Goal: Task Accomplishment & Management: Use online tool/utility

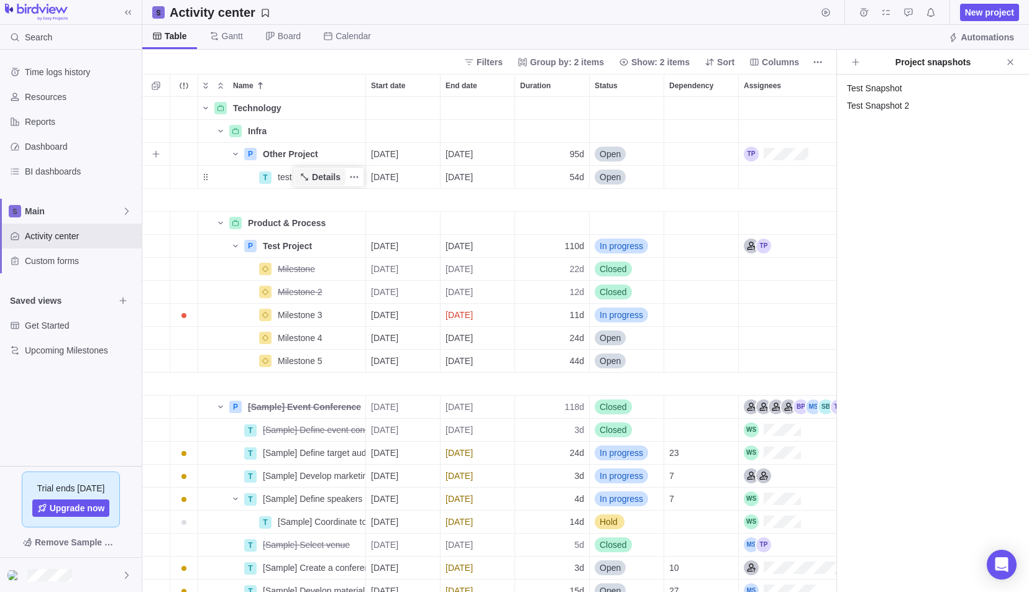
scroll to position [486, 685]
click at [315, 175] on span "Details" at bounding box center [326, 177] width 29 height 12
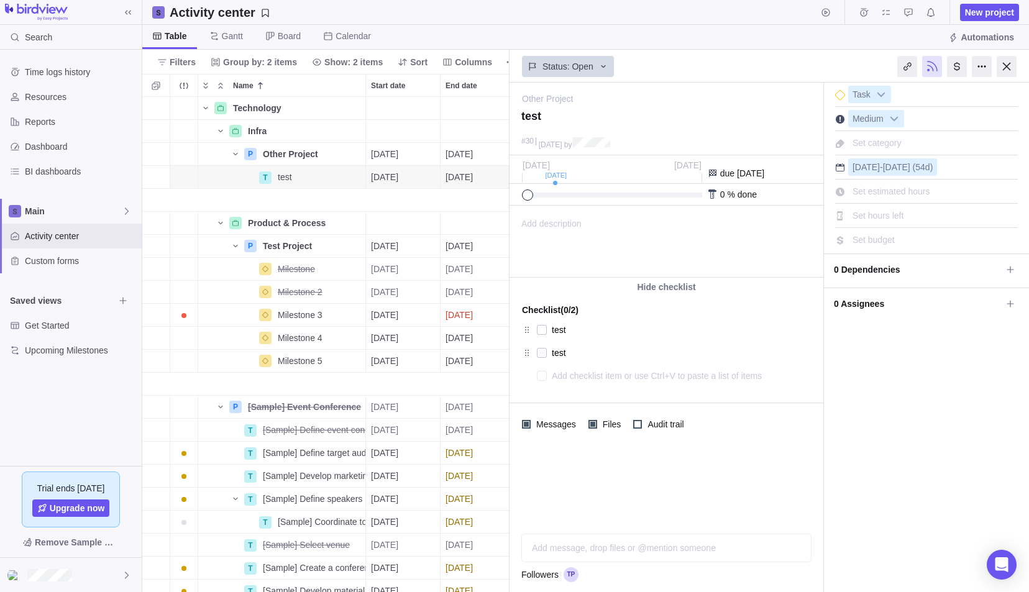
click at [568, 575] on div at bounding box center [572, 575] width 17 height 15
click at [904, 303] on span "0 Assignees" at bounding box center [918, 303] width 168 height 21
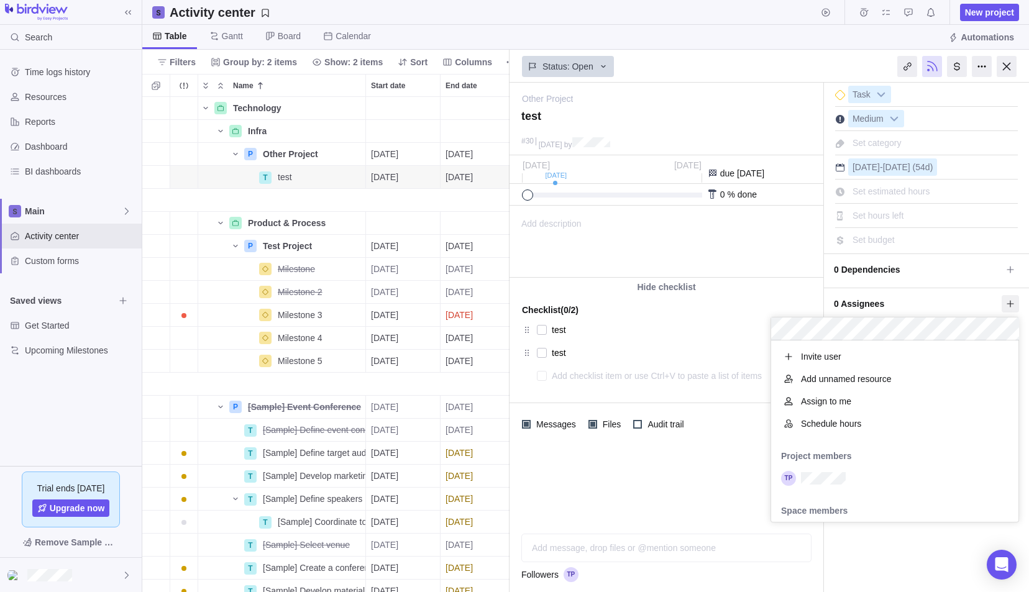
scroll to position [172, 238]
click at [893, 296] on span "0 Assignees" at bounding box center [918, 303] width 168 height 21
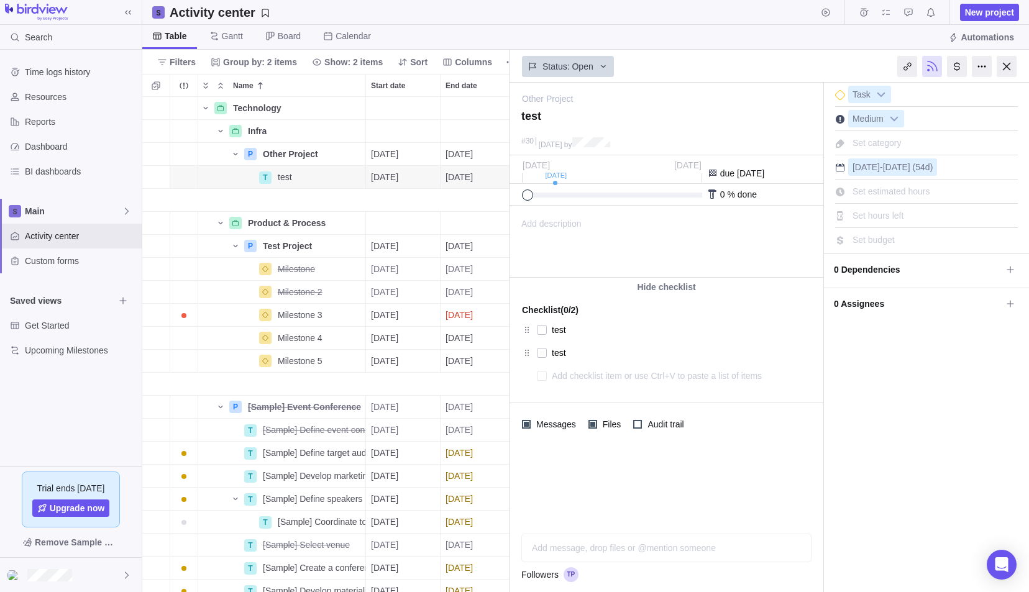
click at [914, 265] on span "0 Dependencies" at bounding box center [918, 269] width 168 height 21
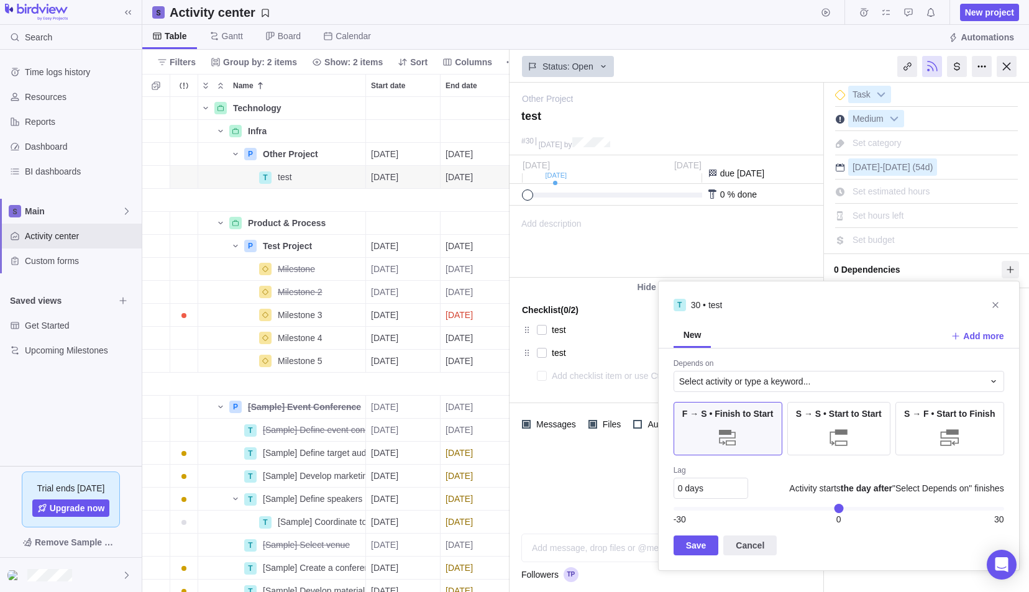
click at [194, 184] on body "Search Time logs history Resources Reports Dashboard BI dashboards Main Activit…" at bounding box center [514, 296] width 1029 height 592
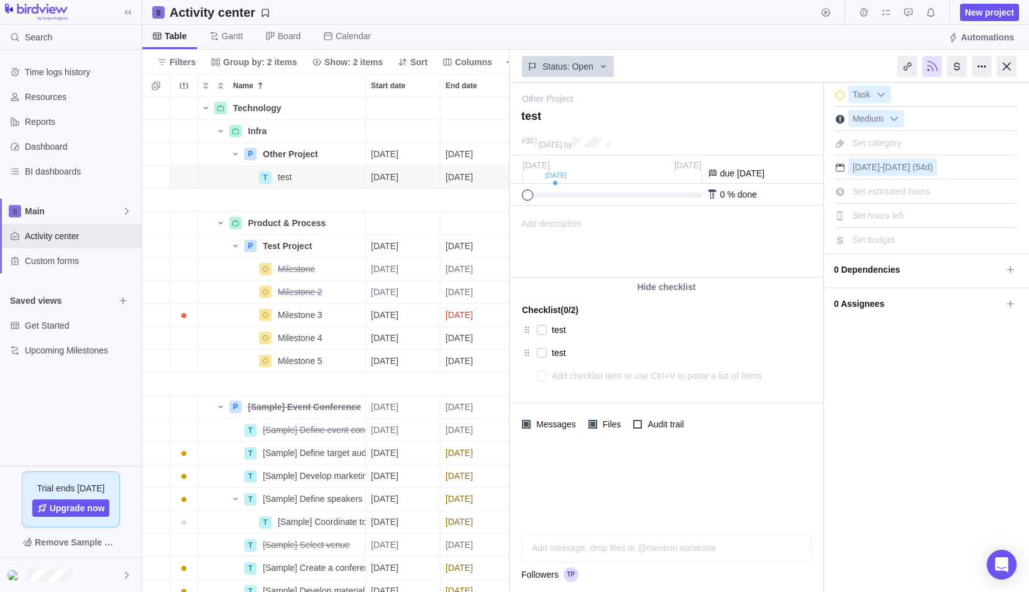
click at [870, 277] on span "0 Dependencies" at bounding box center [918, 269] width 168 height 21
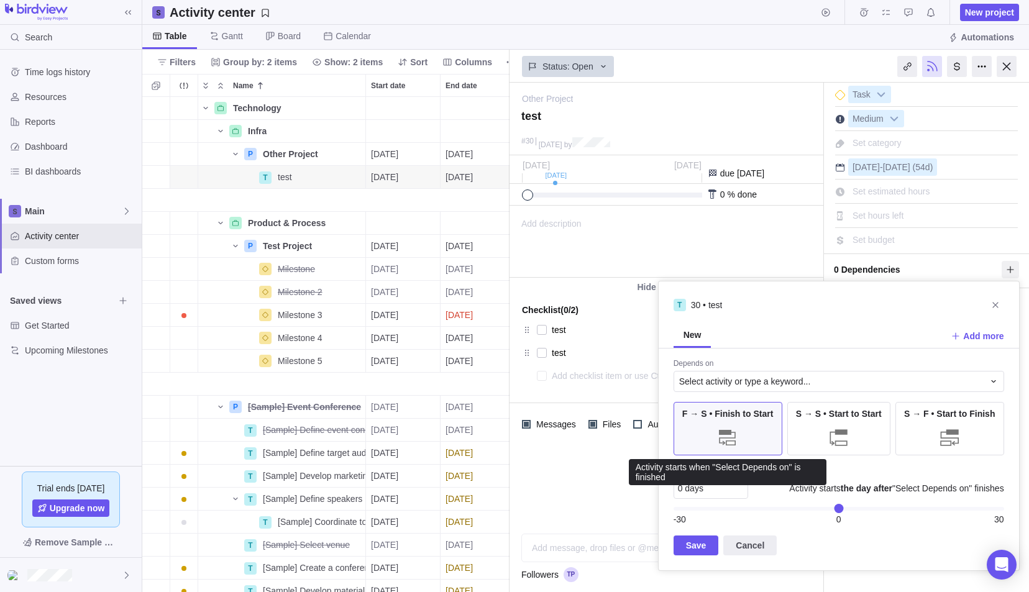
click at [730, 433] on div at bounding box center [727, 437] width 25 height 25
click at [821, 428] on div "S → S • Start to Start" at bounding box center [839, 428] width 103 height 53
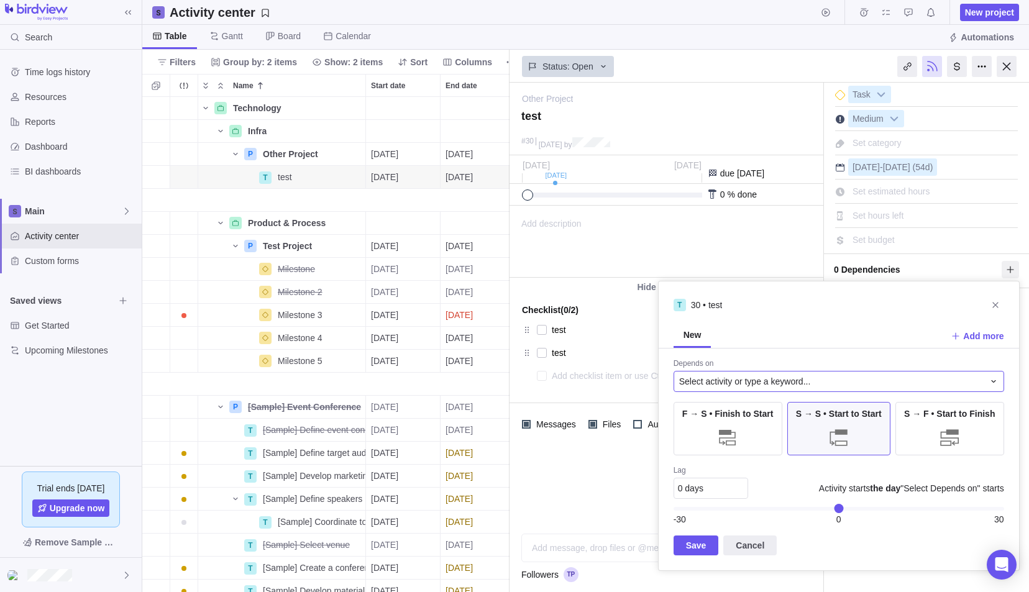
click at [804, 379] on span "Select activity or type a keyword..." at bounding box center [745, 381] width 132 height 12
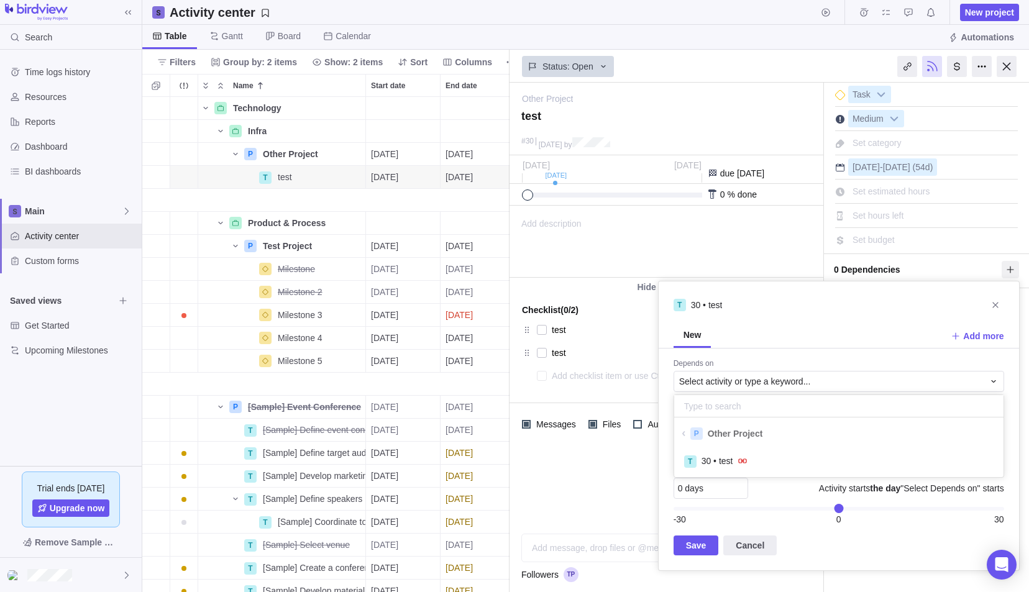
scroll to position [22, 320]
click at [686, 431] on span at bounding box center [684, 434] width 12 height 6
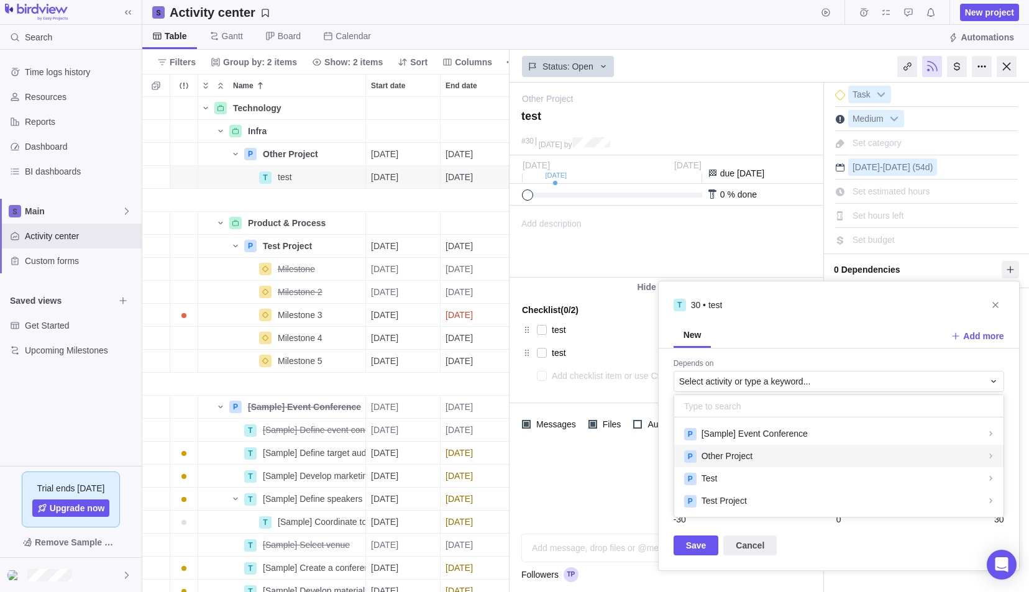
scroll to position [90, 320]
click at [743, 503] on span "Test Project" at bounding box center [724, 501] width 45 height 12
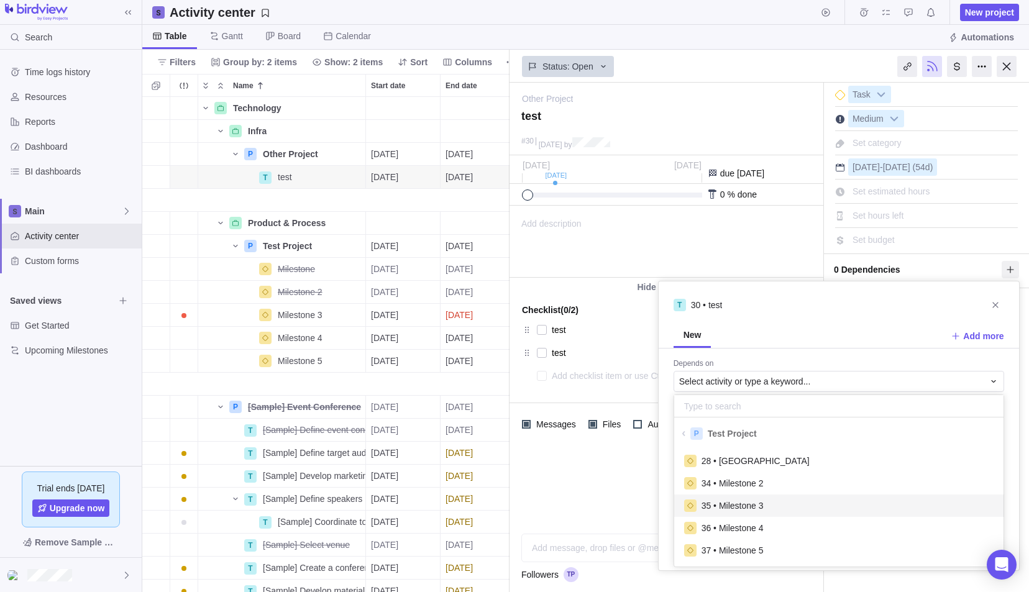
scroll to position [112, 320]
click at [730, 464] on span "28 • [GEOGRAPHIC_DATA]" at bounding box center [756, 461] width 108 height 12
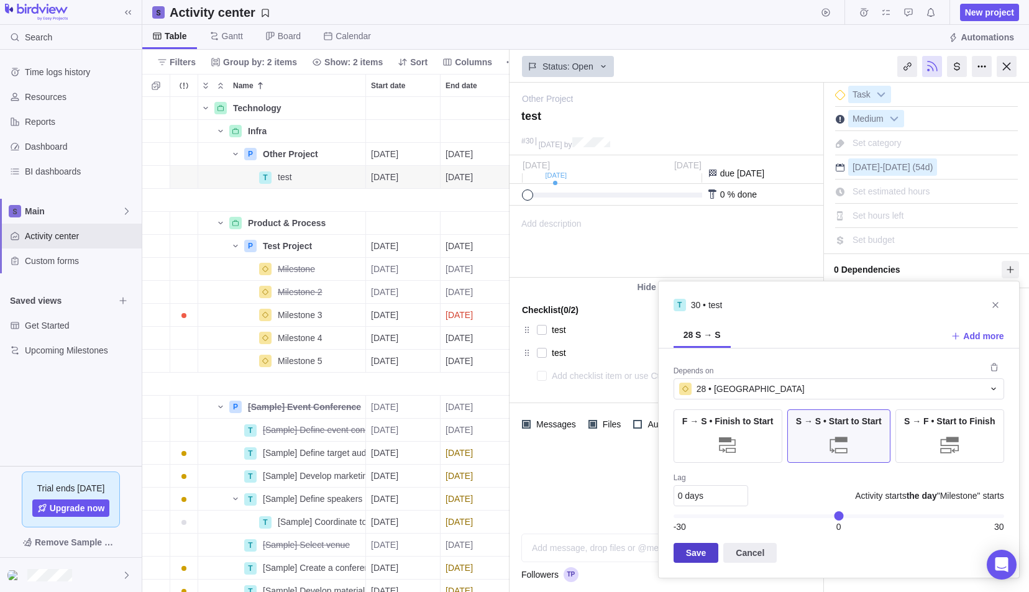
click at [696, 553] on span "Save" at bounding box center [696, 553] width 21 height 15
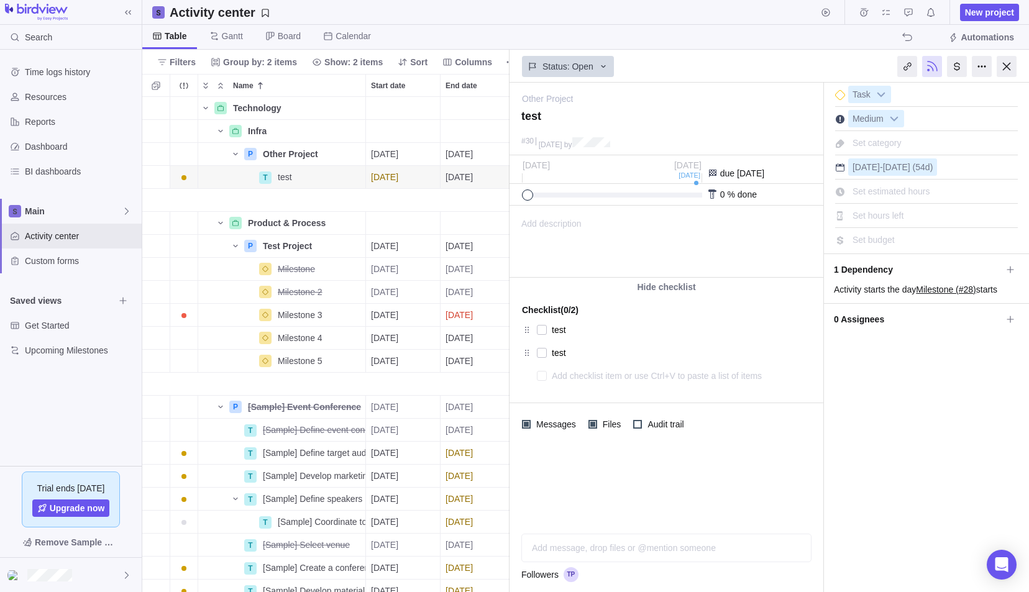
click at [922, 439] on div "I'm done Task Medium Set category [DATE] - [DATE] (54d) Set estimated hours Set…" at bounding box center [926, 338] width 205 height 510
click at [1013, 70] on div at bounding box center [1007, 66] width 20 height 21
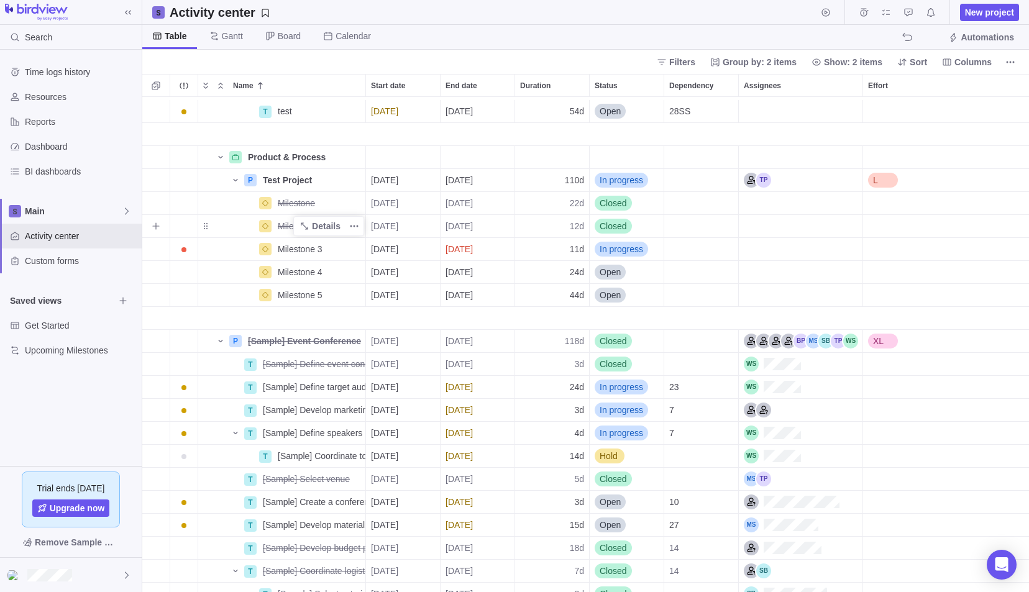
scroll to position [70, 0]
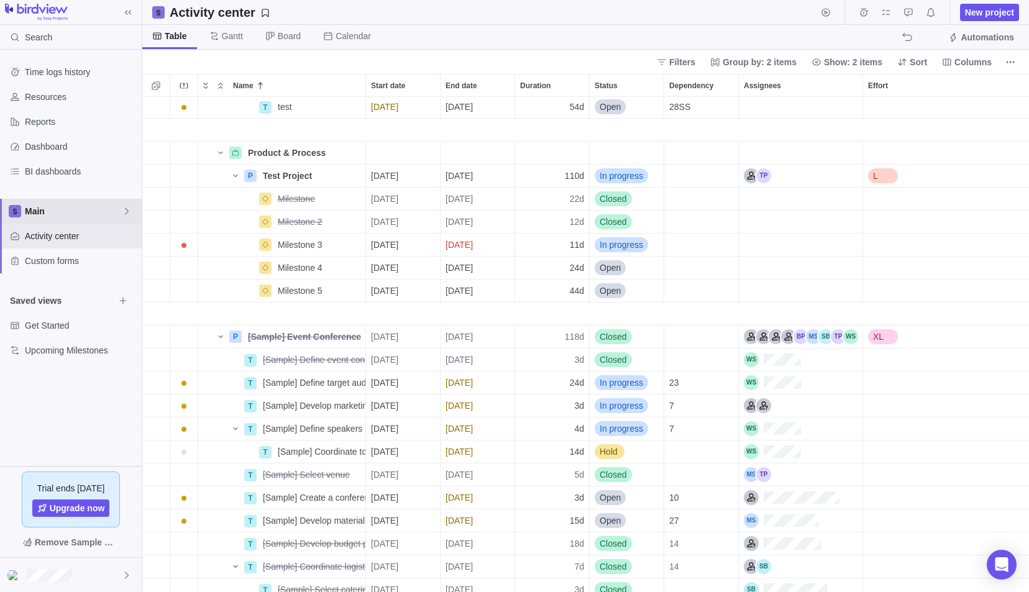
click at [116, 205] on span "Main" at bounding box center [73, 211] width 97 height 12
click at [73, 288] on span "Oldendorff Portfolio" at bounding box center [71, 284] width 76 height 12
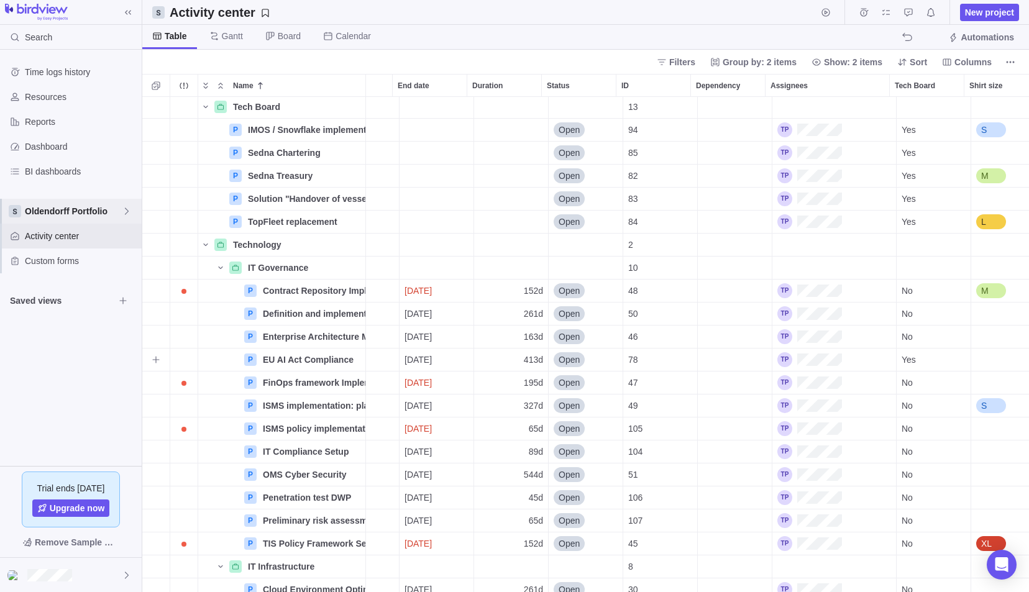
scroll to position [0, 40]
click at [217, 30] on span "Gantt" at bounding box center [226, 37] width 53 height 24
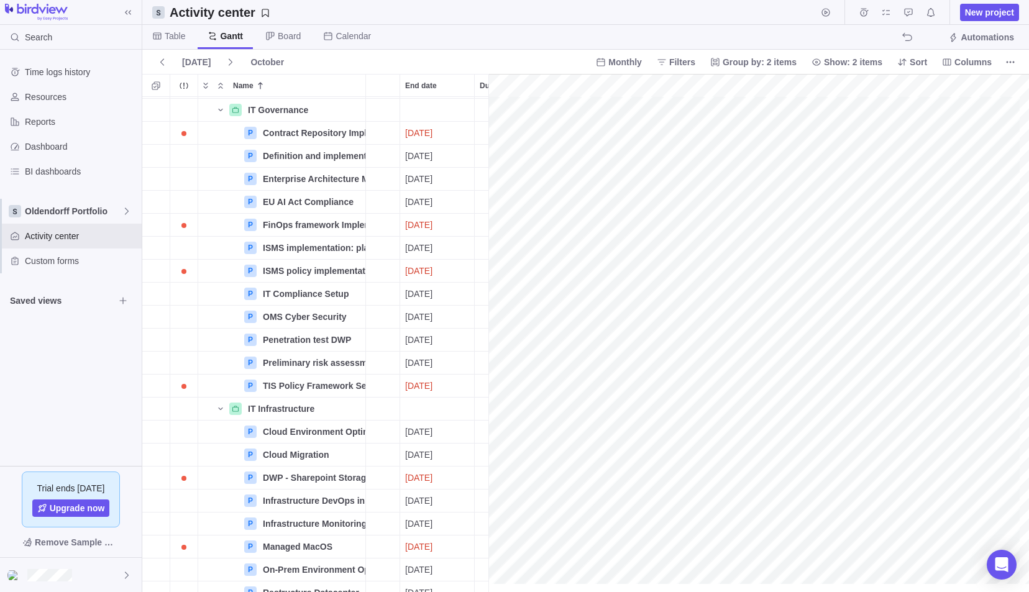
scroll to position [0, 0]
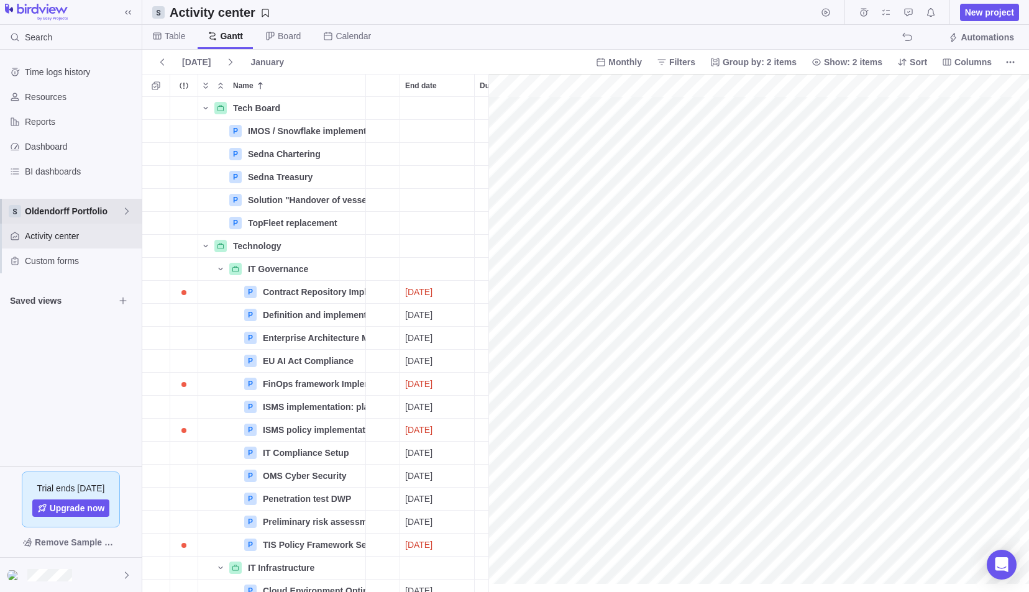
click at [114, 205] on span "Oldendorff Portfolio" at bounding box center [73, 211] width 97 height 12
click at [70, 283] on span "Oldendorff Portfolio" at bounding box center [71, 284] width 76 height 12
click at [122, 211] on icon at bounding box center [127, 211] width 10 height 10
click at [48, 240] on span "Main" at bounding box center [71, 240] width 76 height 12
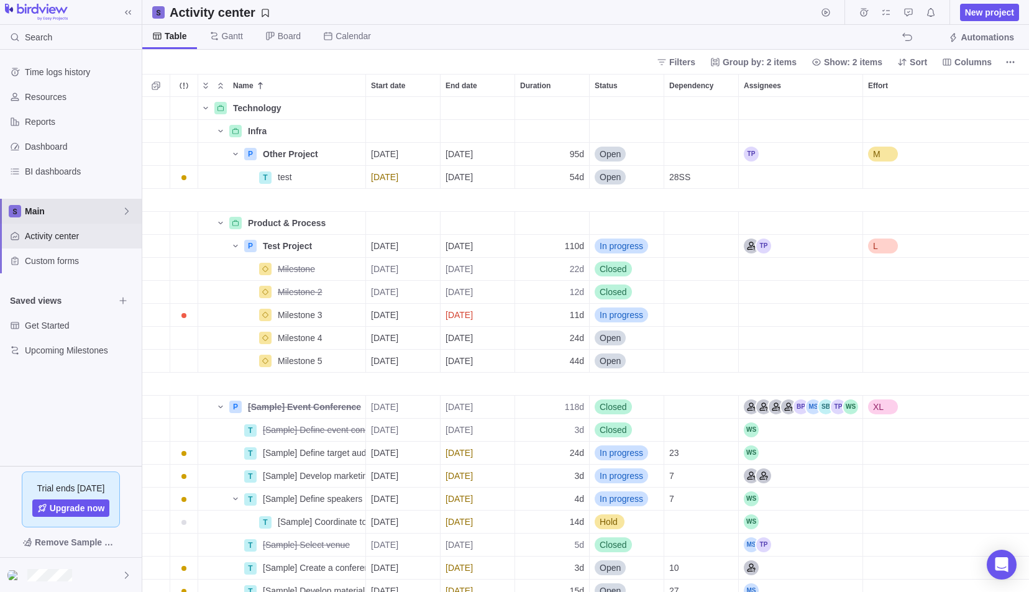
click at [120, 209] on span "Main" at bounding box center [73, 211] width 97 height 12
click at [65, 282] on span "Oldendorff Portfolio" at bounding box center [71, 284] width 76 height 12
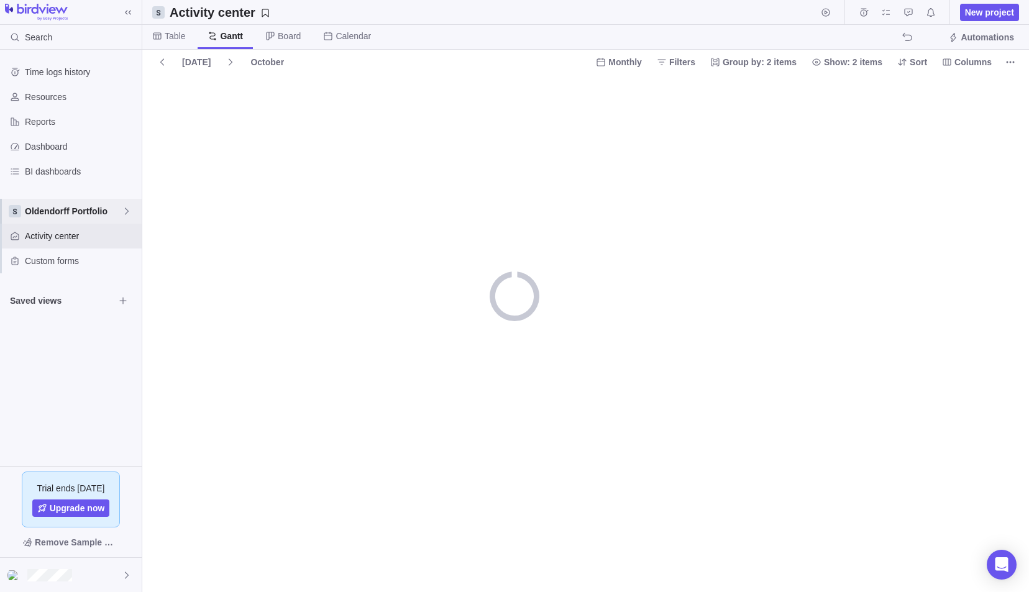
click at [124, 214] on icon at bounding box center [127, 211] width 10 height 10
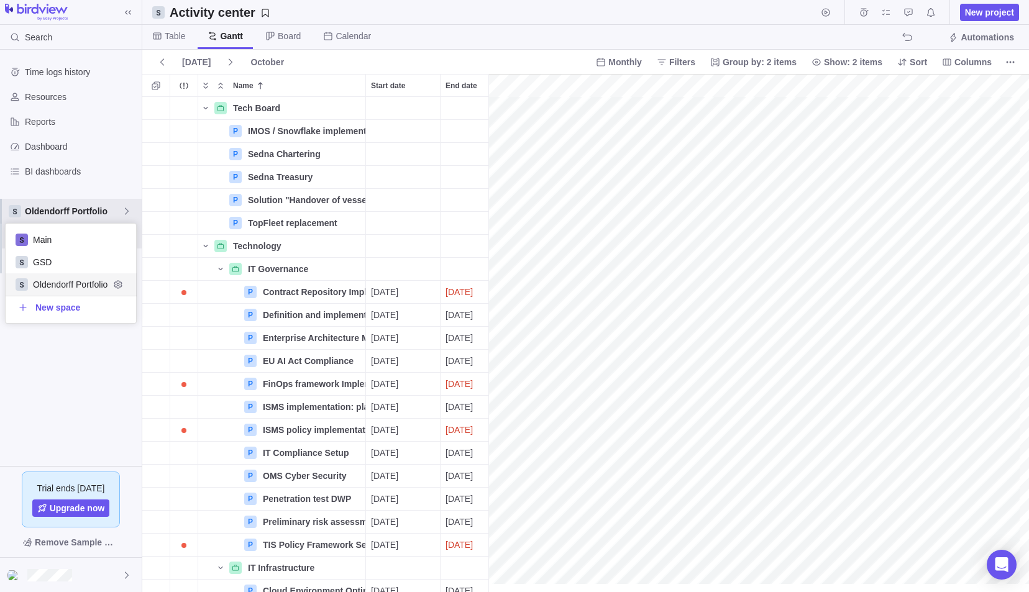
scroll to position [0, 3232]
click at [40, 263] on span "GSD" at bounding box center [71, 262] width 76 height 12
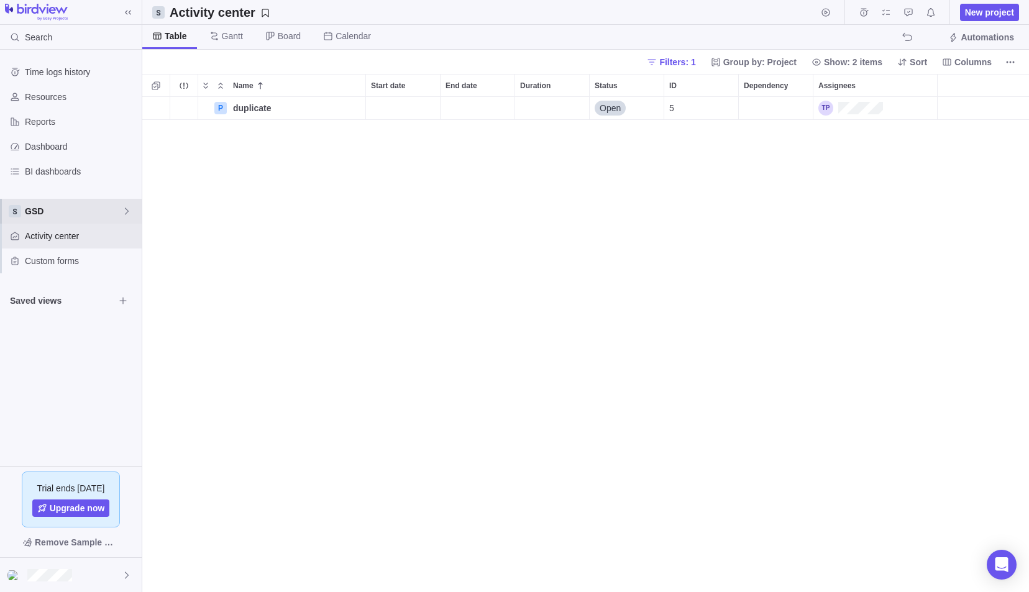
scroll to position [10, 10]
click at [67, 213] on span "GSD" at bounding box center [73, 211] width 97 height 12
click at [62, 282] on span "Oldendorff Portfolio" at bounding box center [71, 284] width 76 height 12
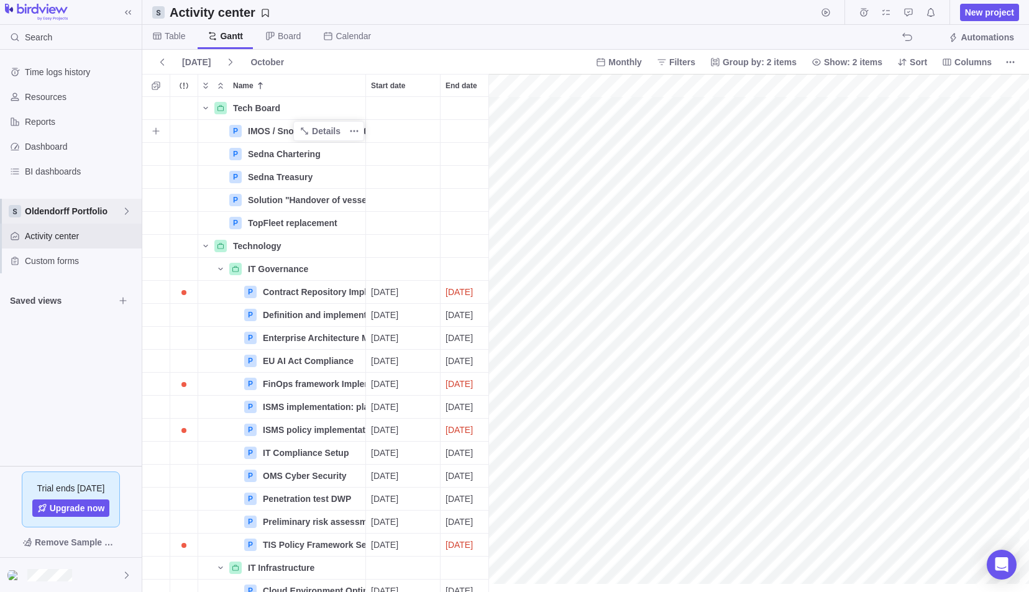
scroll to position [0, 3232]
click at [106, 224] on div "Activity center" at bounding box center [71, 236] width 142 height 25
click at [90, 209] on span "Oldendorff Portfolio" at bounding box center [73, 211] width 97 height 12
click at [218, 268] on body "Search Time logs history Resources Reports Dashboard BI dashboards Oldendorff P…" at bounding box center [514, 296] width 1029 height 592
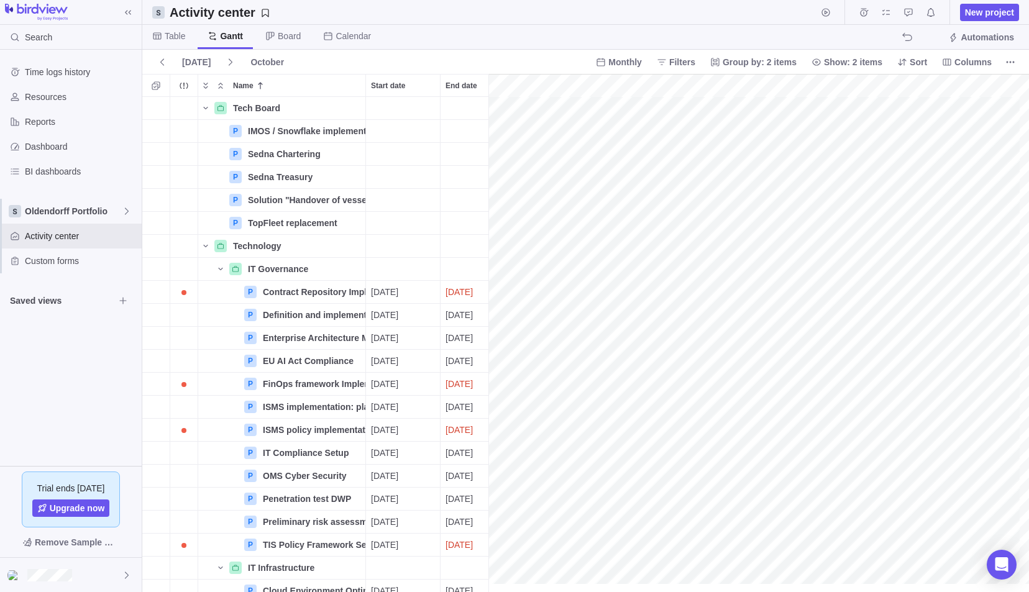
click at [218, 268] on icon "Name" at bounding box center [220, 269] width 4 height 2
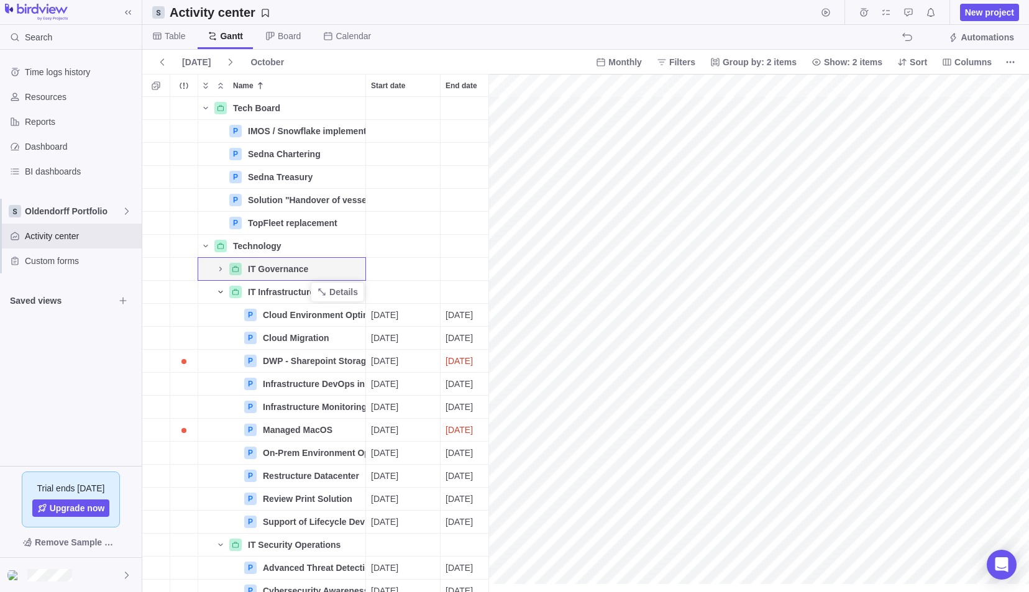
click at [219, 290] on icon "Name" at bounding box center [221, 292] width 10 height 10
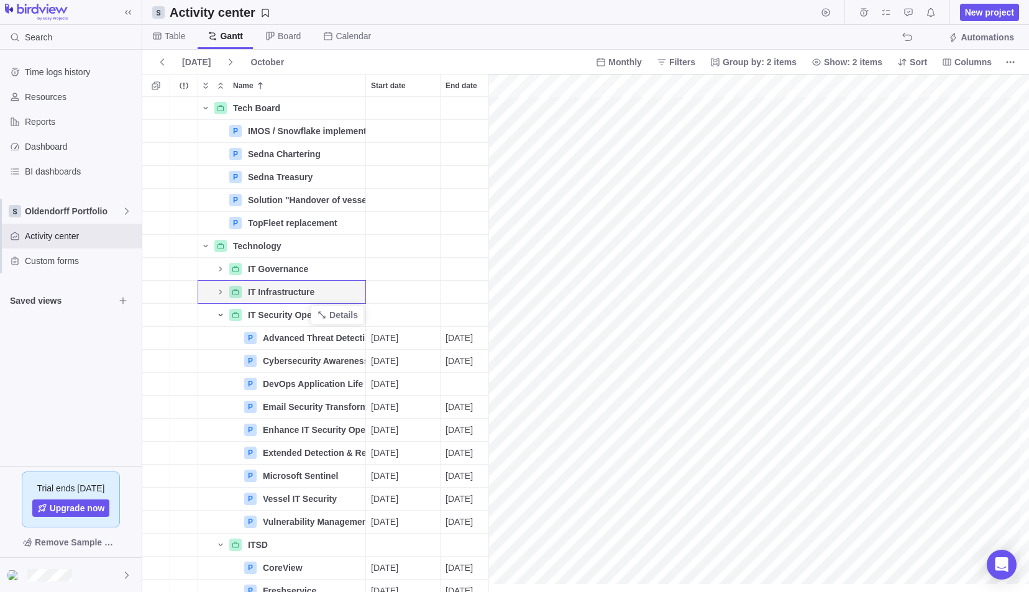
click at [221, 315] on icon "Name" at bounding box center [220, 315] width 4 height 2
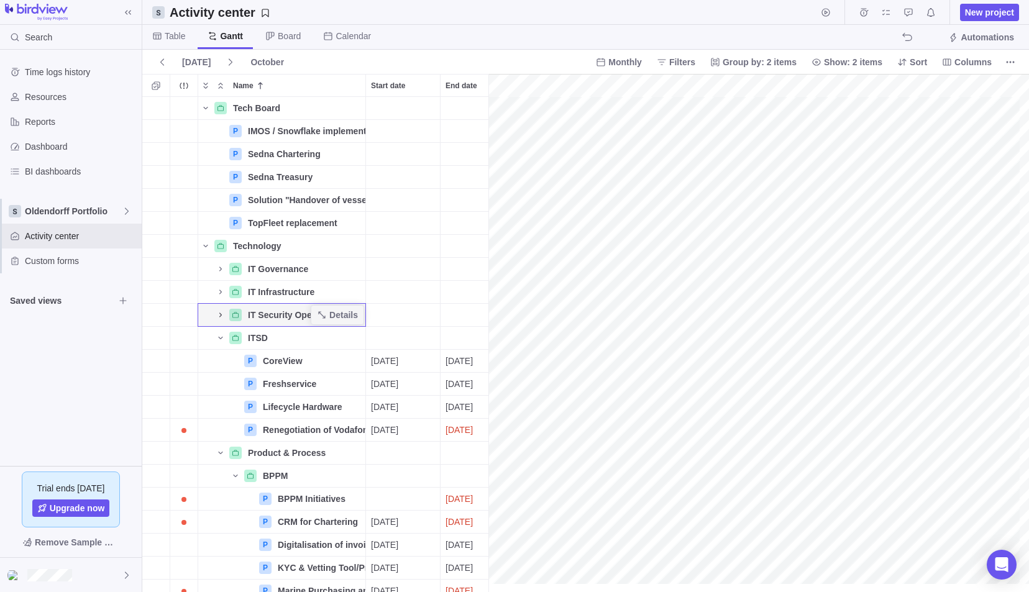
scroll to position [0, 2809]
click at [219, 337] on icon "Name" at bounding box center [221, 338] width 10 height 10
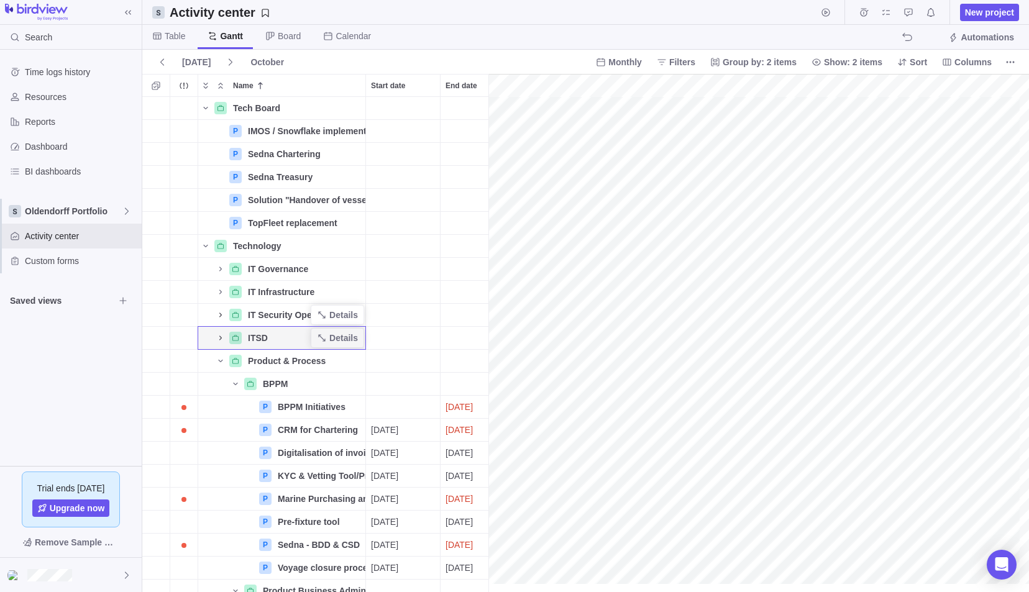
scroll to position [0, 2503]
click at [235, 383] on icon "Name" at bounding box center [236, 384] width 10 height 10
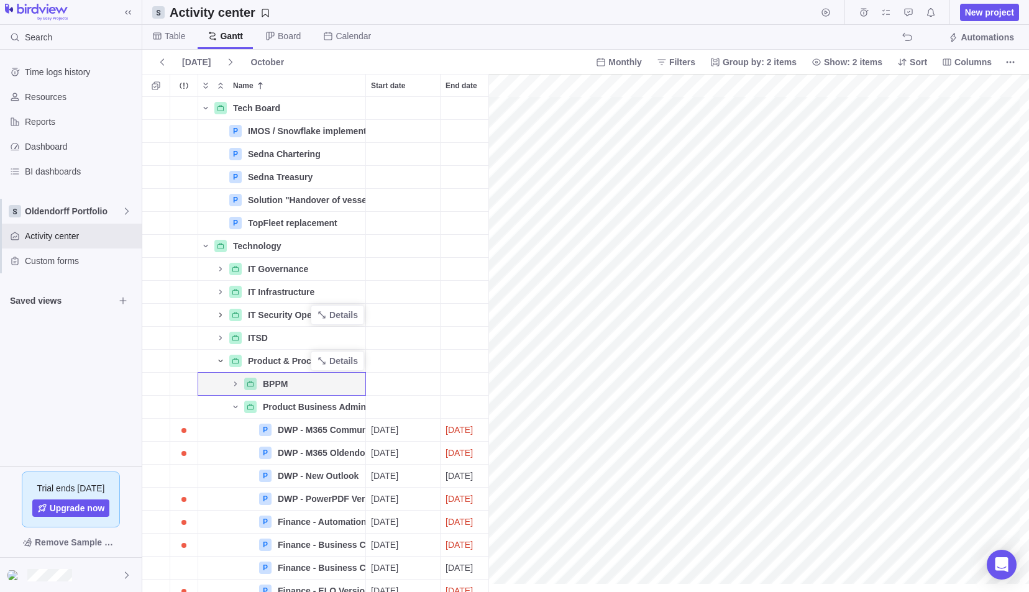
click at [221, 364] on icon "Name" at bounding box center [221, 361] width 10 height 10
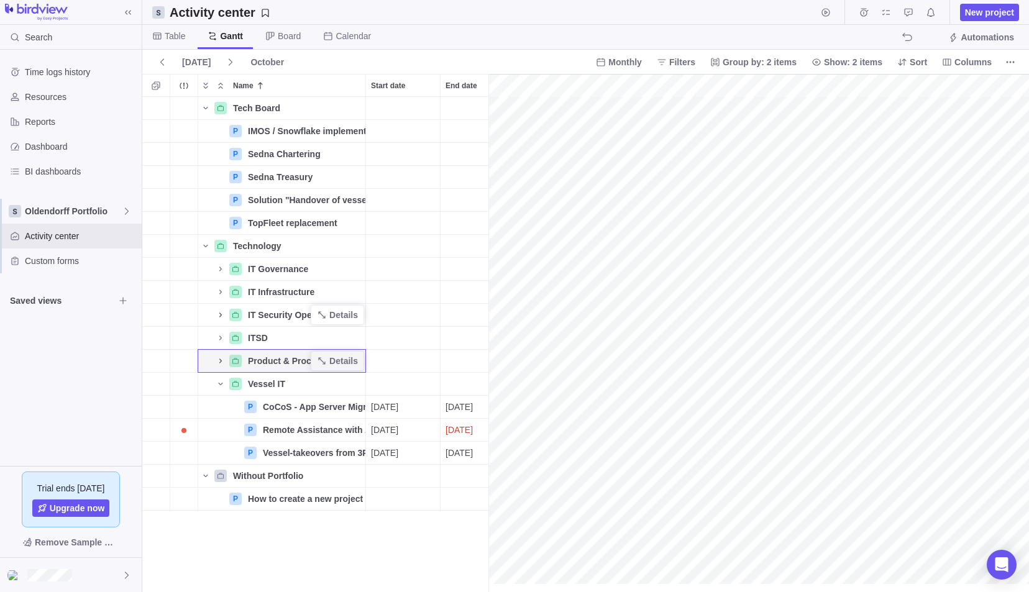
scroll to position [0, 596]
click at [221, 385] on icon "Name" at bounding box center [221, 384] width 10 height 10
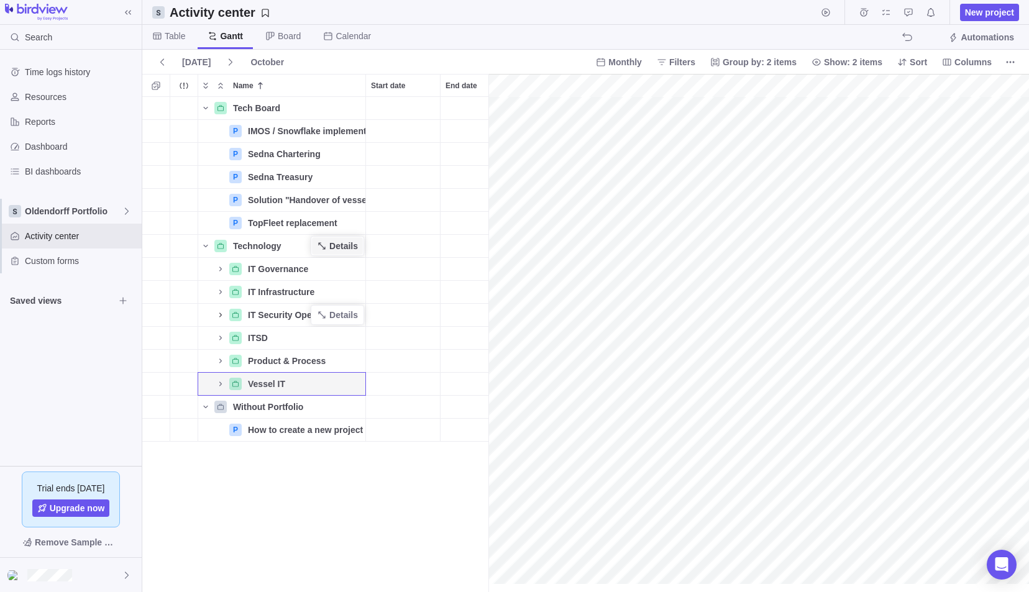
click at [331, 250] on span "Details" at bounding box center [343, 246] width 29 height 12
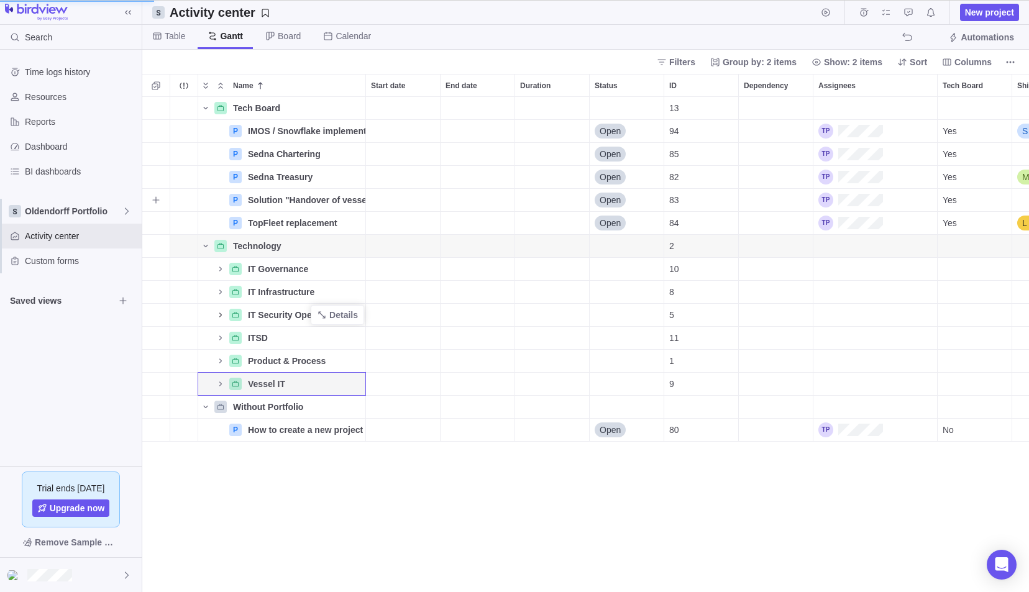
scroll to position [10, 10]
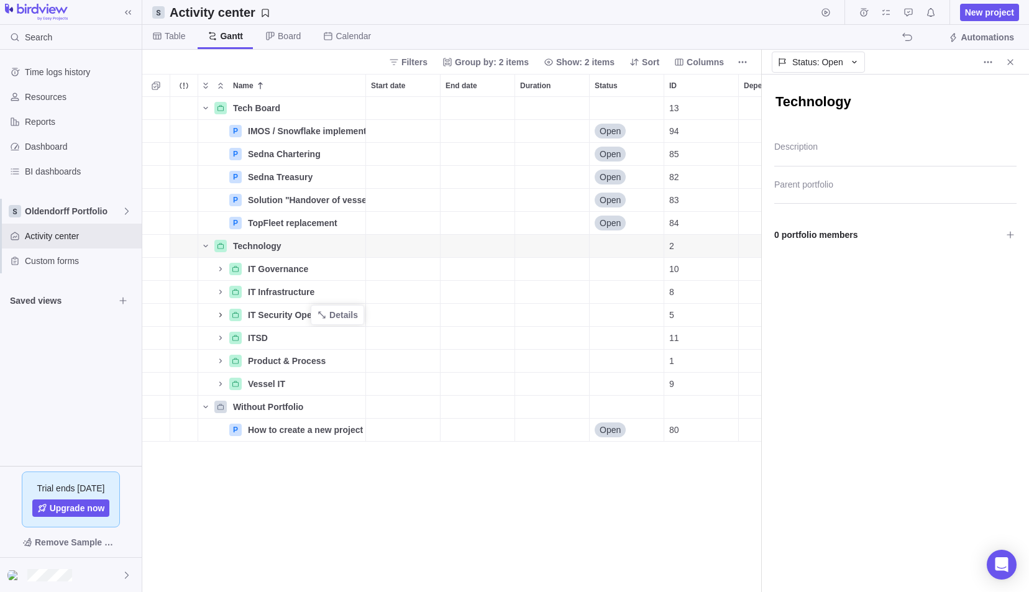
click at [860, 229] on span "0 portfolio members" at bounding box center [889, 234] width 228 height 21
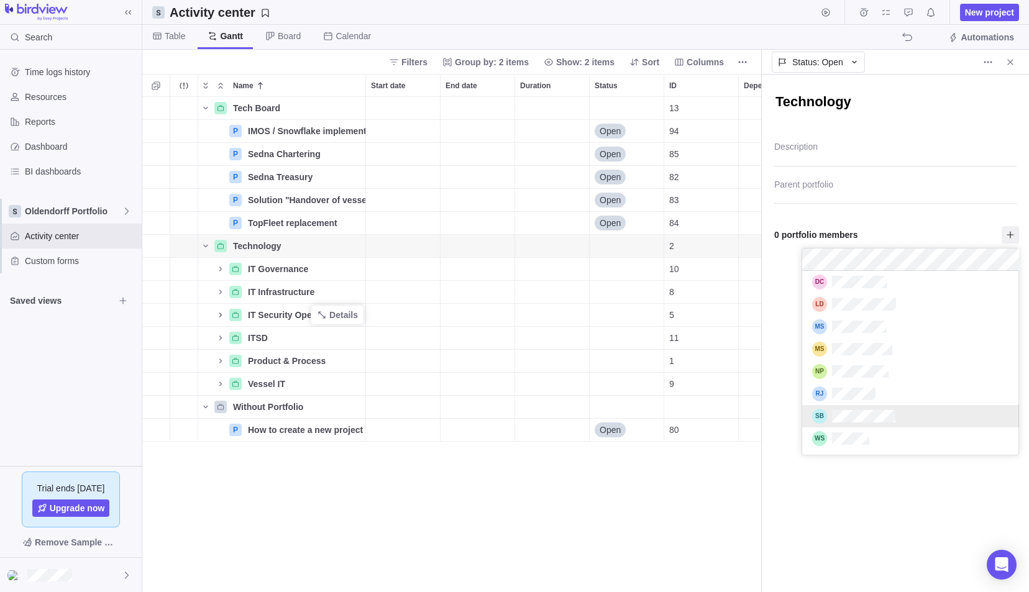
click at [843, 486] on div "Technology Description Parent portfolio 0 portfolio members" at bounding box center [895, 334] width 267 height 518
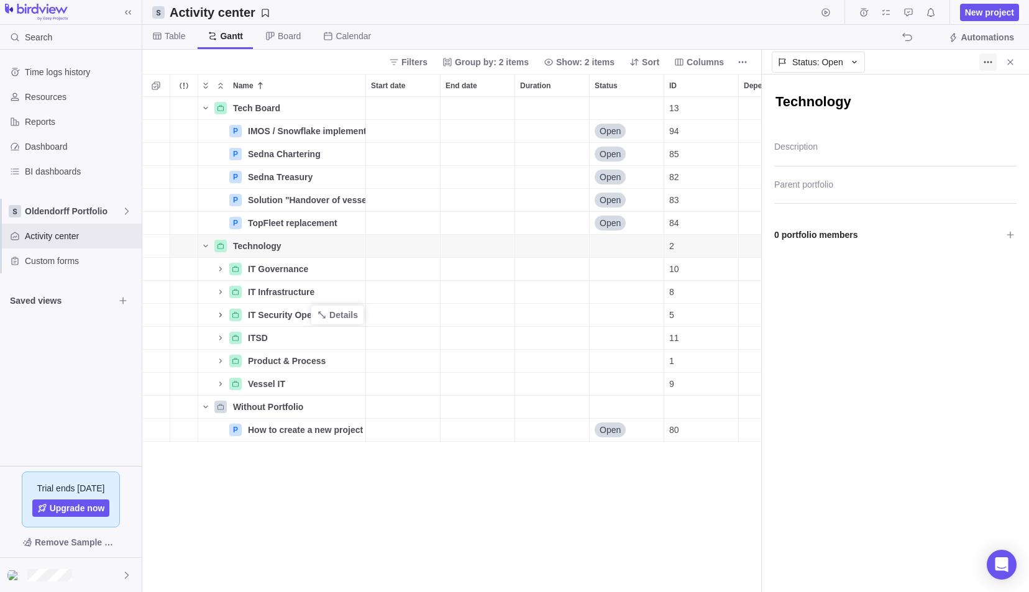
click at [991, 64] on icon "More actions" at bounding box center [988, 62] width 10 height 10
click at [780, 315] on body "Search Time logs history Resources Reports Dashboard BI dashboards Oldendorff P…" at bounding box center [514, 296] width 1029 height 592
click at [842, 234] on span "0 portfolio members" at bounding box center [889, 234] width 228 height 21
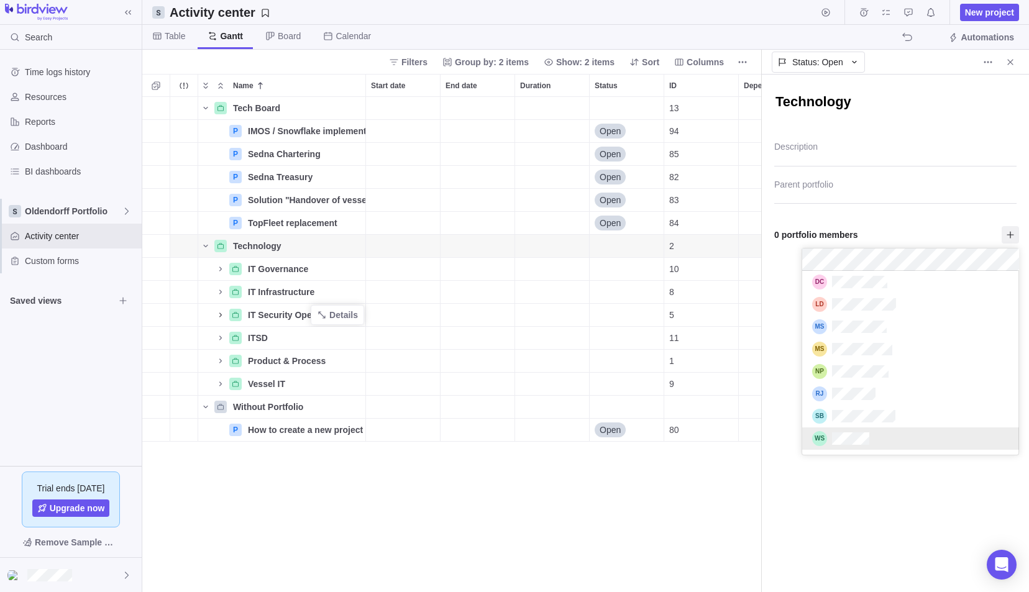
click at [847, 500] on div "Technology Description Parent portfolio 0 portfolio members" at bounding box center [895, 334] width 267 height 518
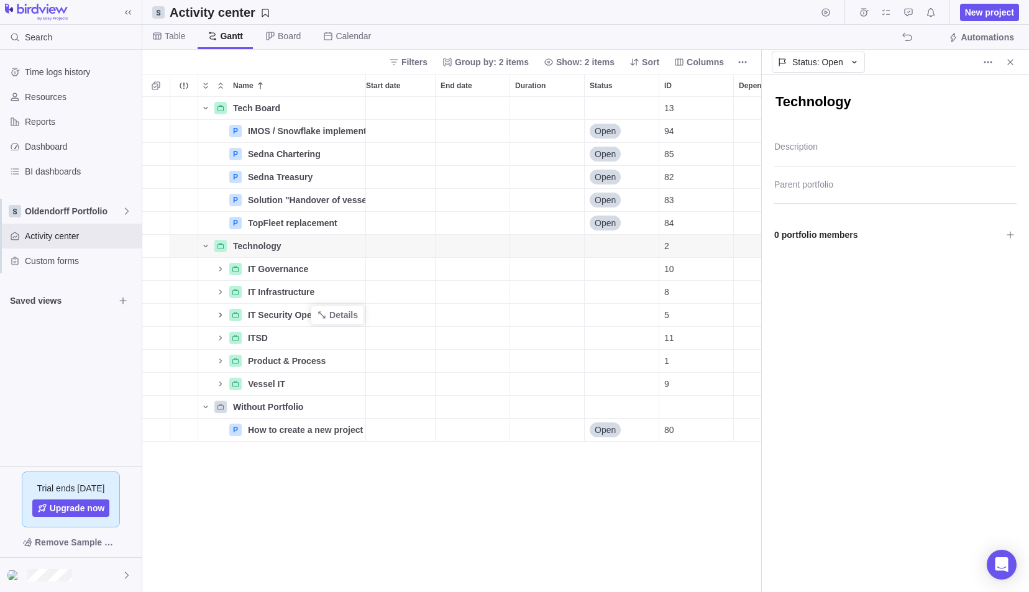
scroll to position [0, 0]
click at [203, 107] on icon "Name" at bounding box center [206, 108] width 10 height 10
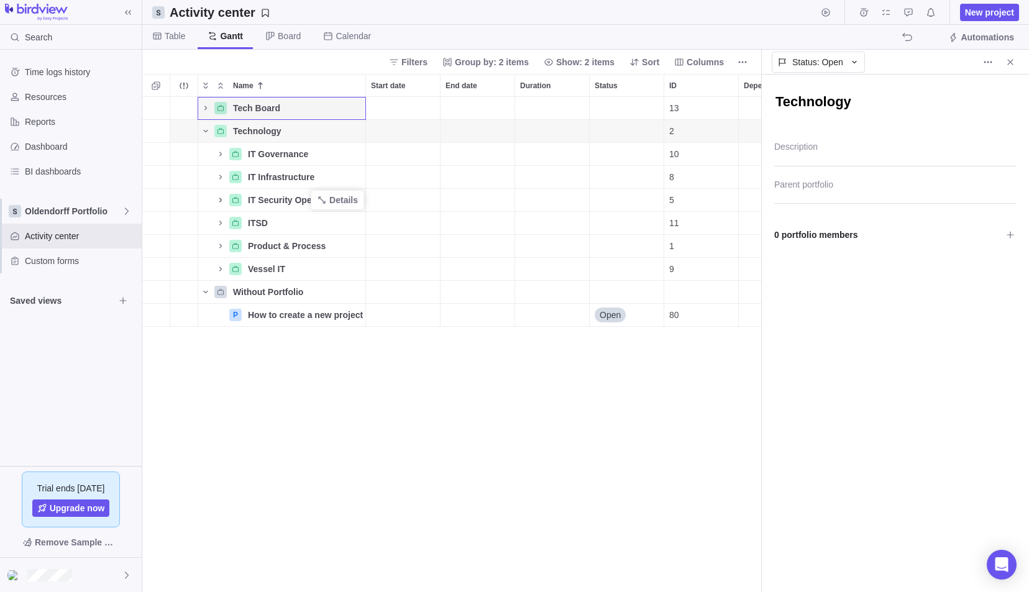
click at [262, 433] on div "Tech Board Details 13 Technology Details 2 IT Governance Details 10 IT Infrastr…" at bounding box center [452, 345] width 620 height 496
click at [209, 292] on icon "Name" at bounding box center [206, 292] width 10 height 10
click at [256, 430] on div "Tech Board Details 13 Technology Details 2 IT Governance Details 10 IT Infrastr…" at bounding box center [452, 345] width 620 height 496
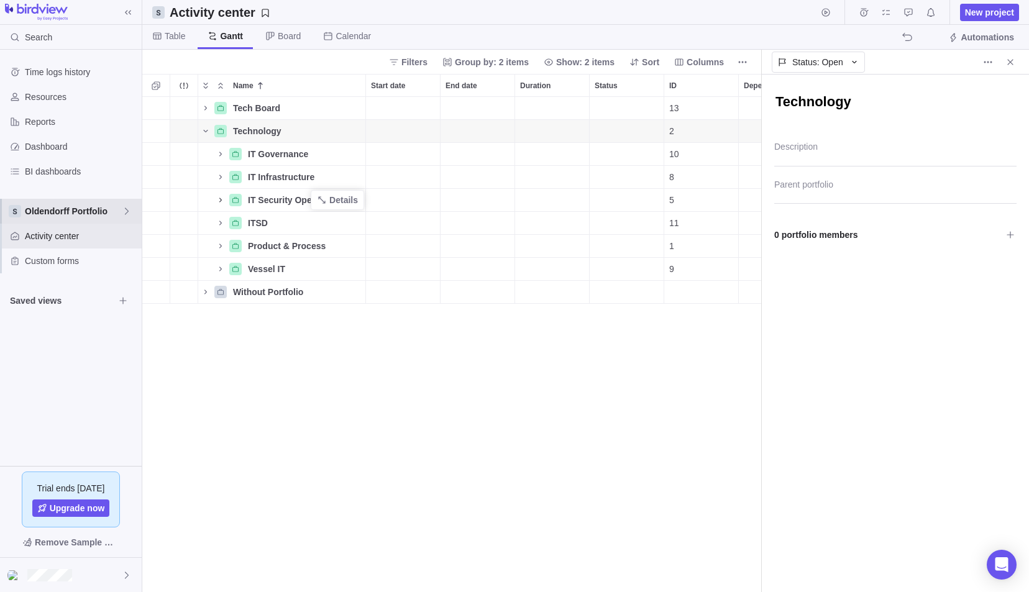
click at [109, 209] on span "Oldendorff Portfolio" at bounding box center [73, 211] width 97 height 12
click at [283, 421] on body "Search Time logs history Resources Reports Dashboard BI dashboards Oldendorff P…" at bounding box center [514, 296] width 1029 height 592
click at [65, 111] on div "Reports" at bounding box center [71, 121] width 142 height 25
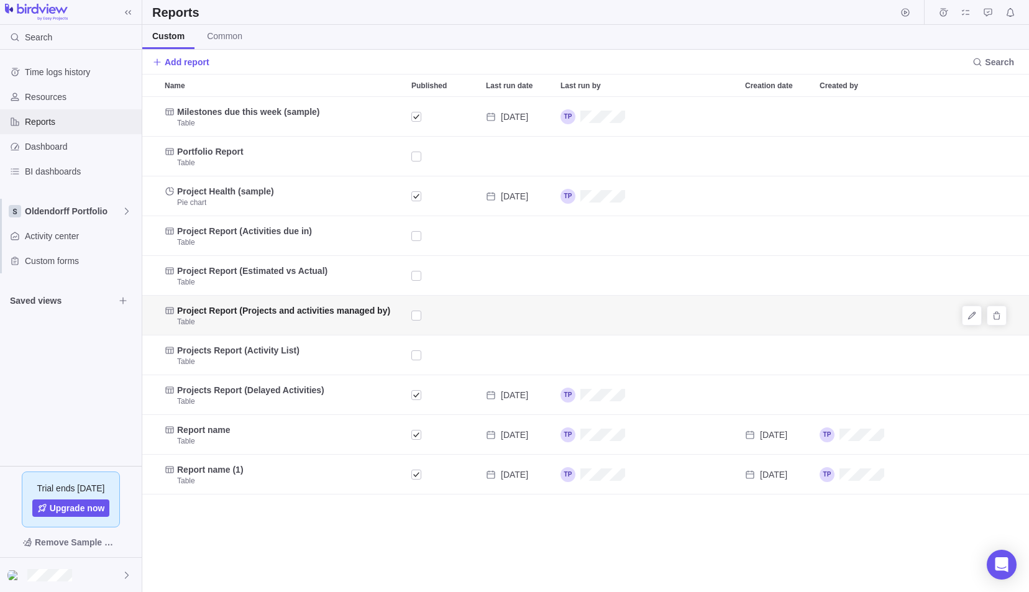
scroll to position [486, 878]
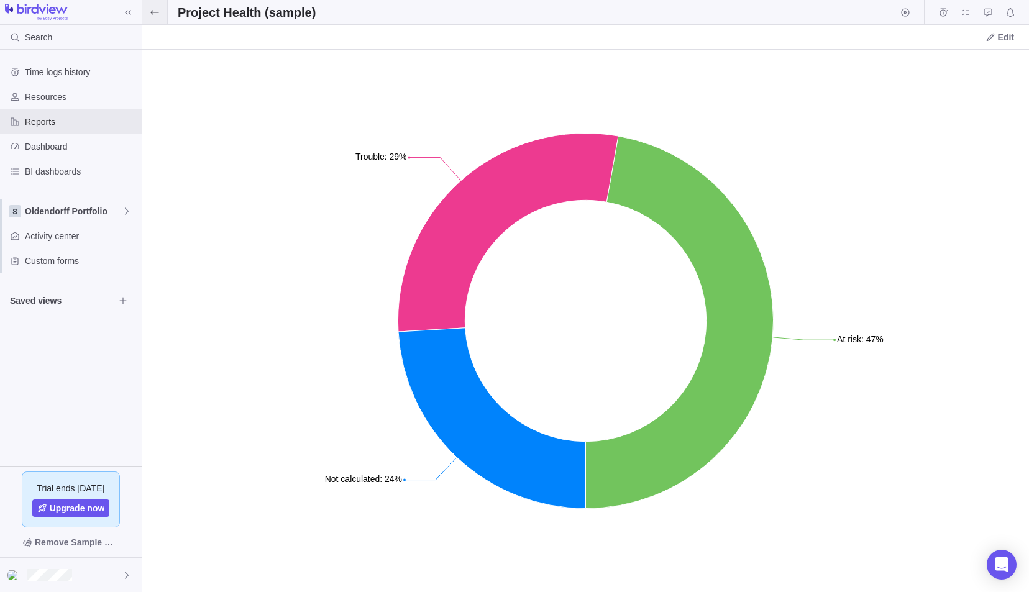
click at [158, 4] on span at bounding box center [154, 12] width 25 height 24
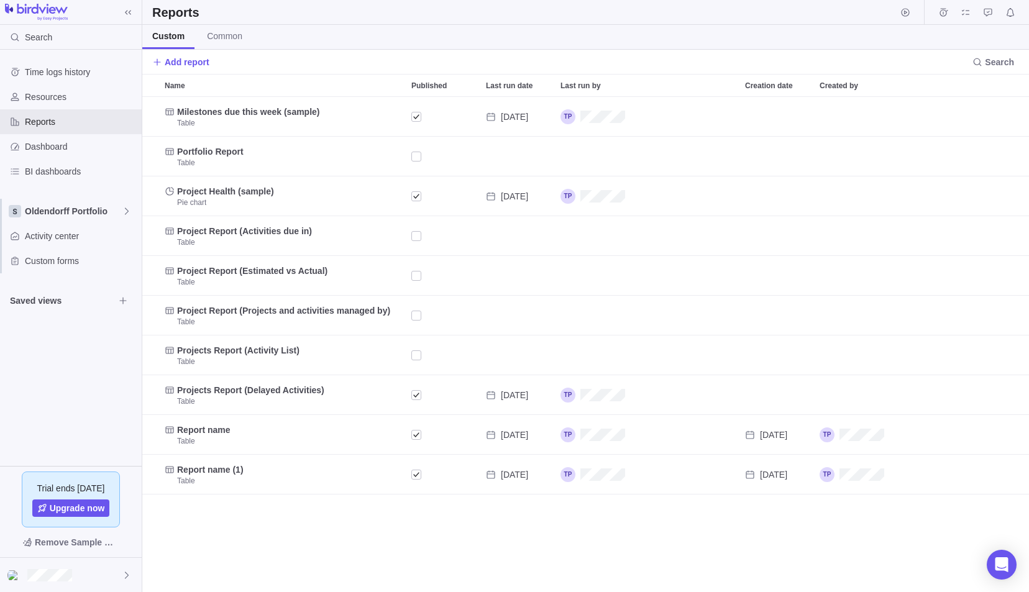
scroll to position [486, 878]
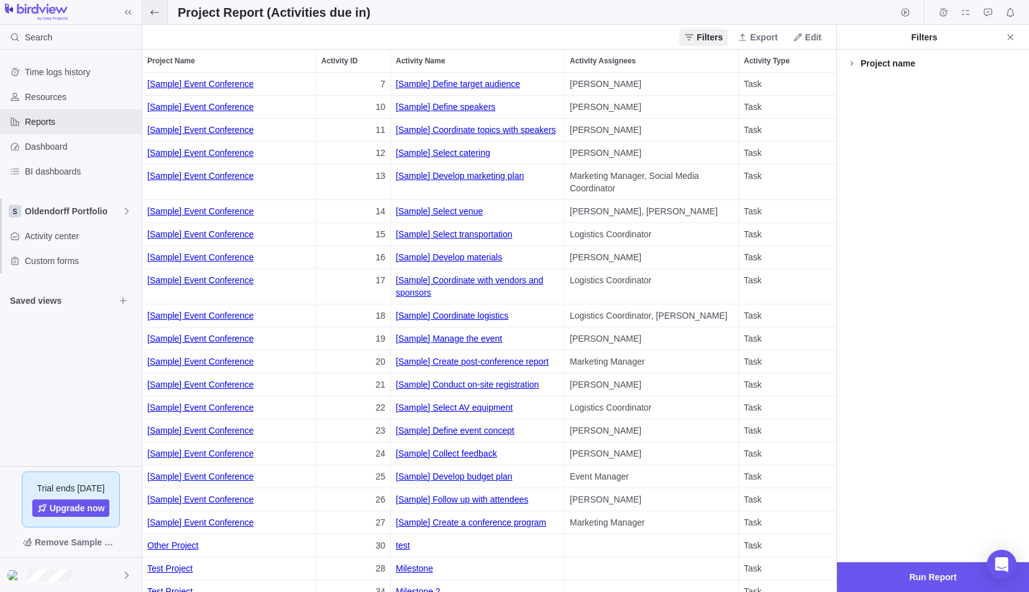
click at [160, 7] on span at bounding box center [154, 12] width 25 height 24
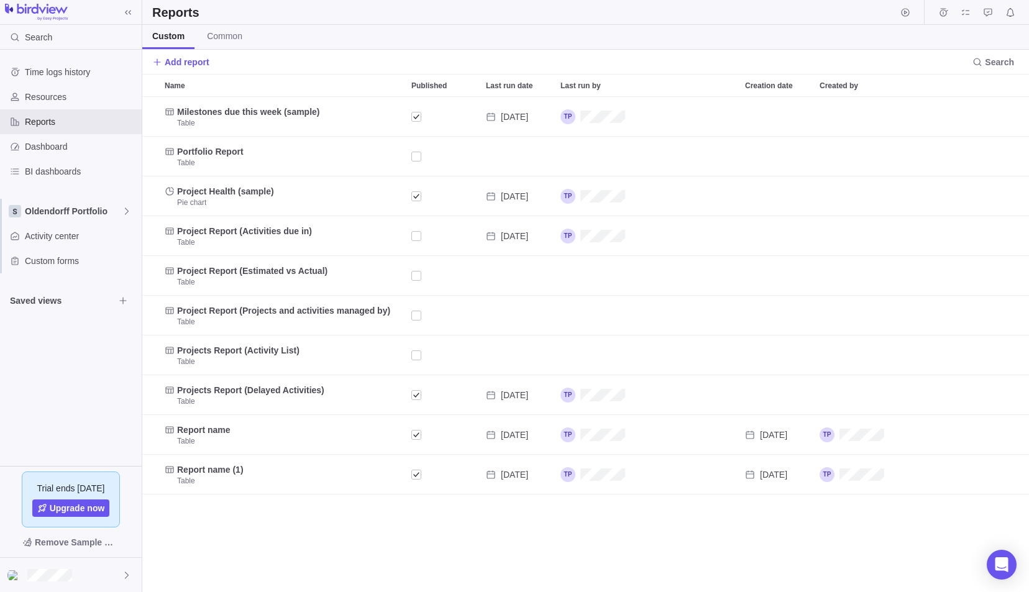
scroll to position [486, 878]
click at [52, 205] on span "Oldendorff Portfolio" at bounding box center [73, 211] width 97 height 12
click at [57, 284] on span "Oldendorff Portfolio" at bounding box center [71, 284] width 76 height 12
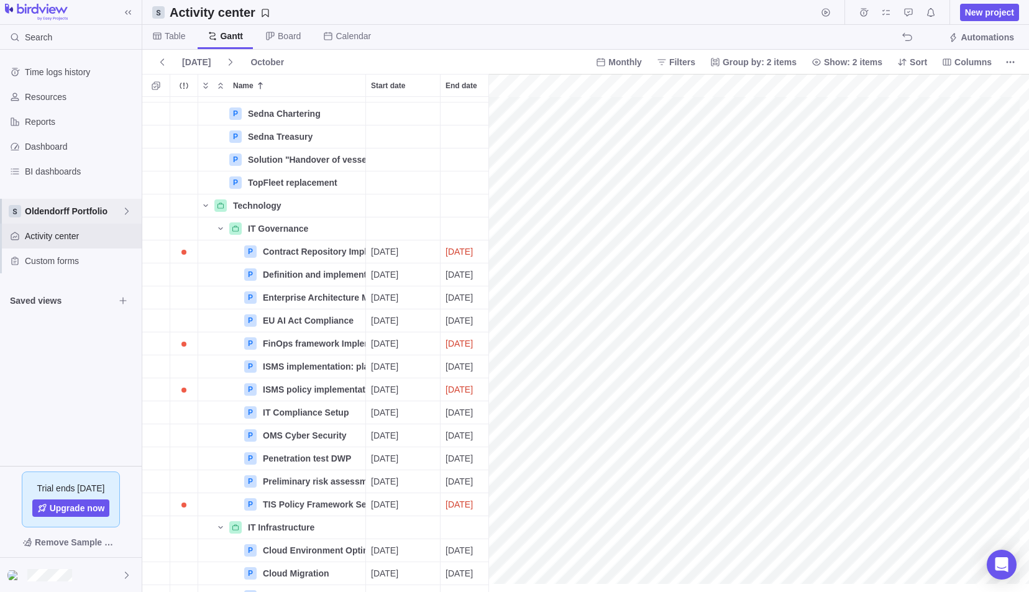
scroll to position [19, 3232]
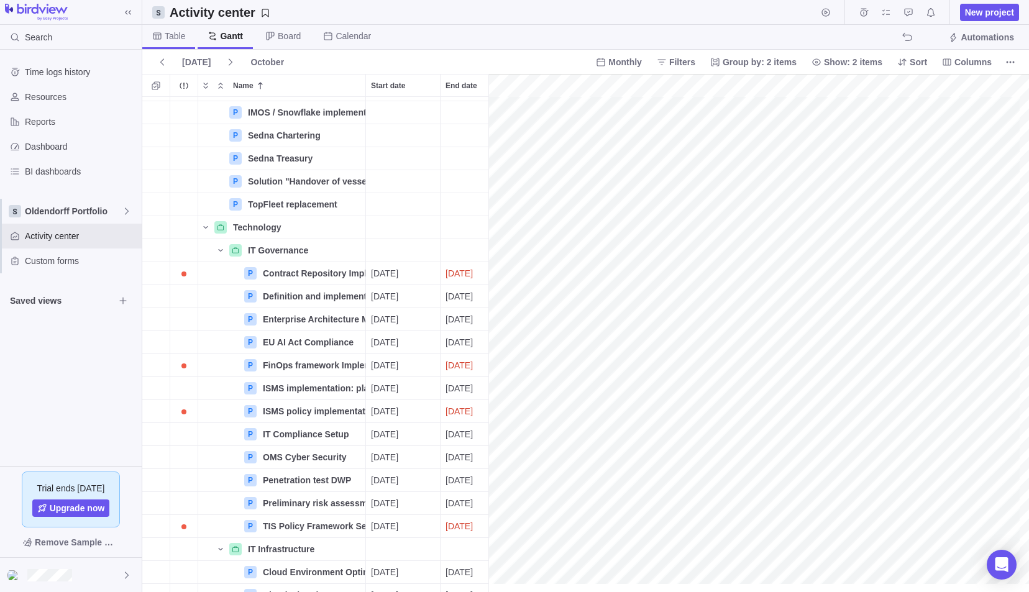
click at [174, 31] on span "Table" at bounding box center [175, 36] width 21 height 12
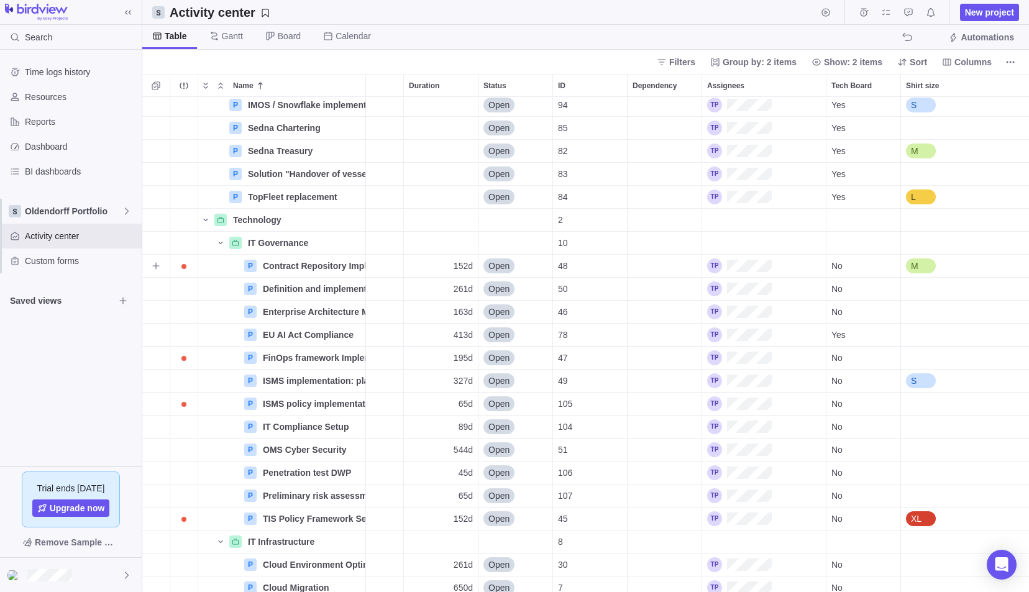
scroll to position [0, 125]
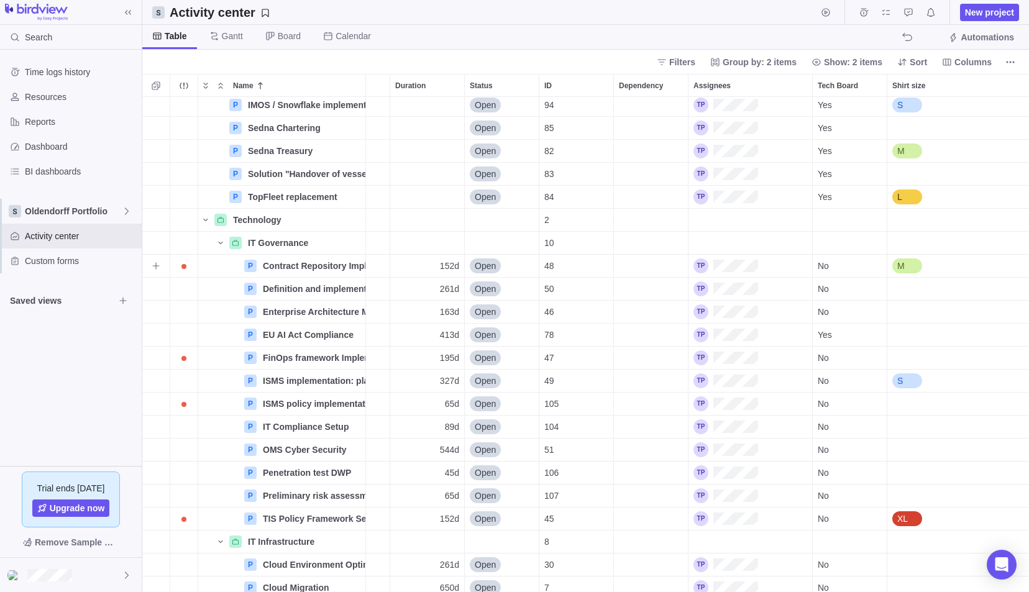
click at [582, 275] on div "48" at bounding box center [577, 266] width 74 height 22
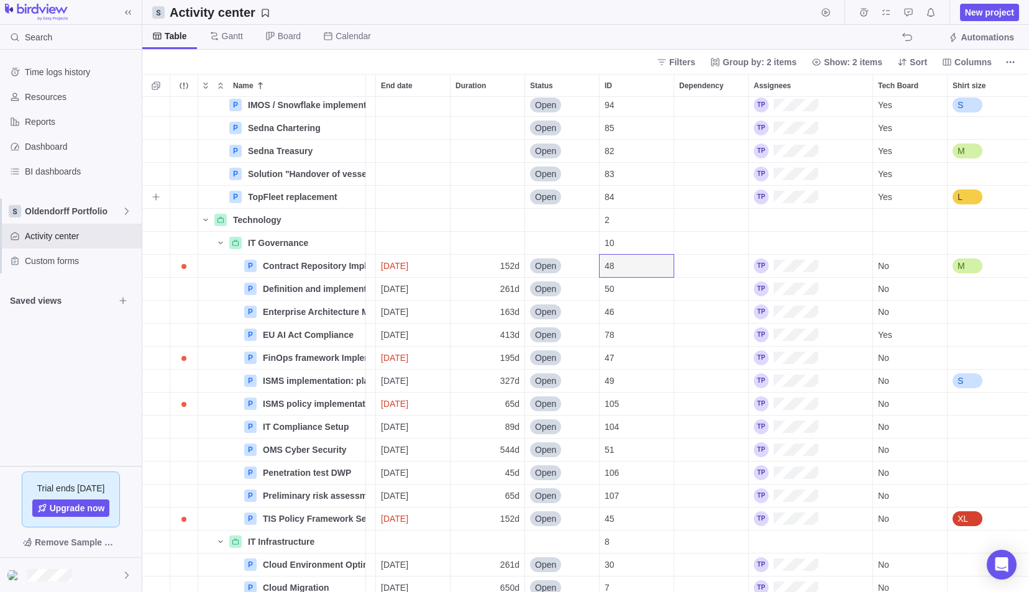
scroll to position [0, 65]
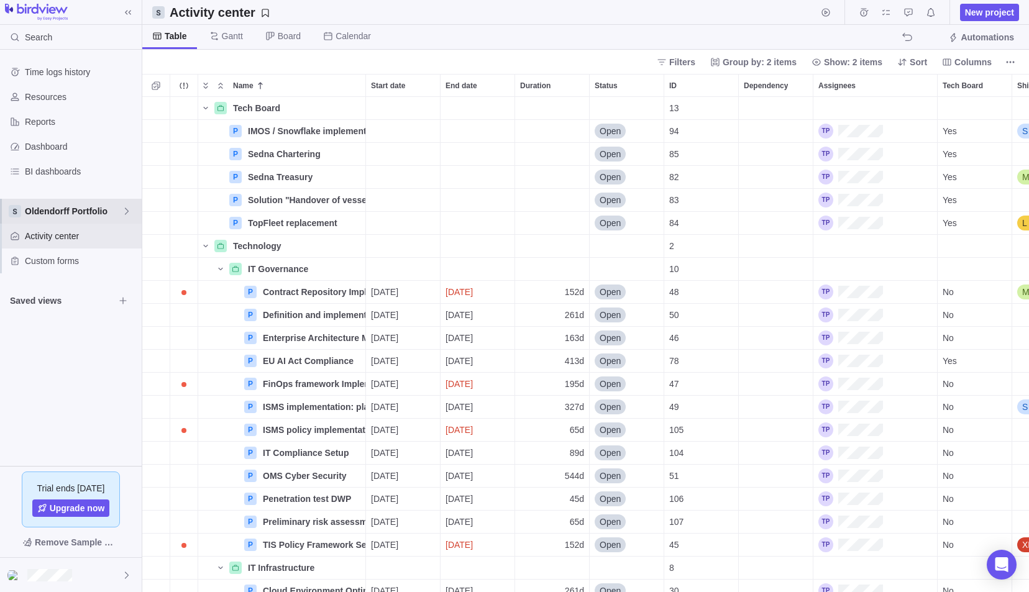
click at [50, 210] on span "Oldendorff Portfolio" at bounding box center [73, 211] width 97 height 12
click at [62, 240] on span "Main" at bounding box center [71, 240] width 76 height 12
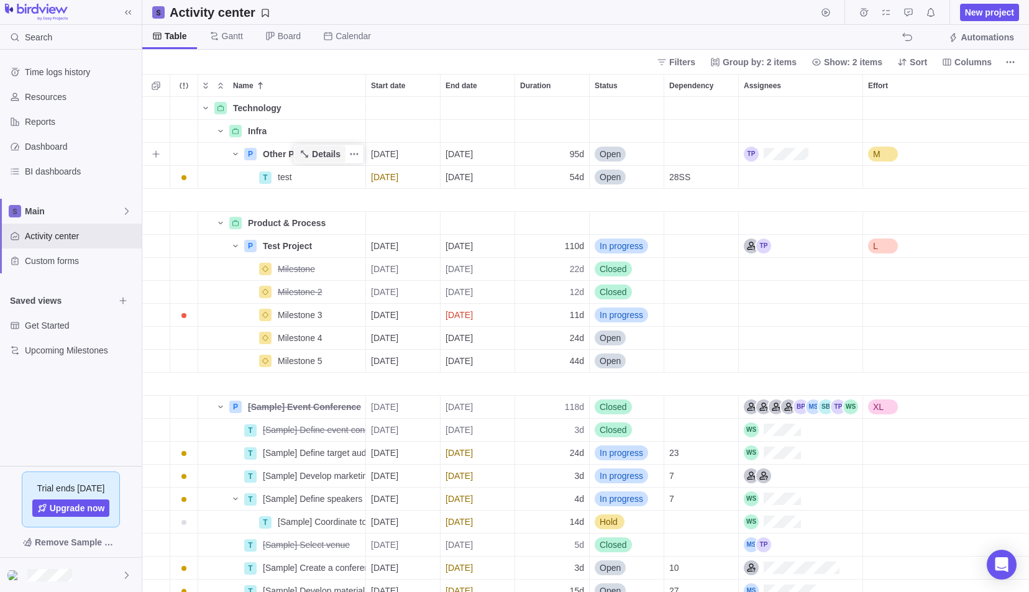
click at [326, 155] on span "Details" at bounding box center [326, 154] width 29 height 12
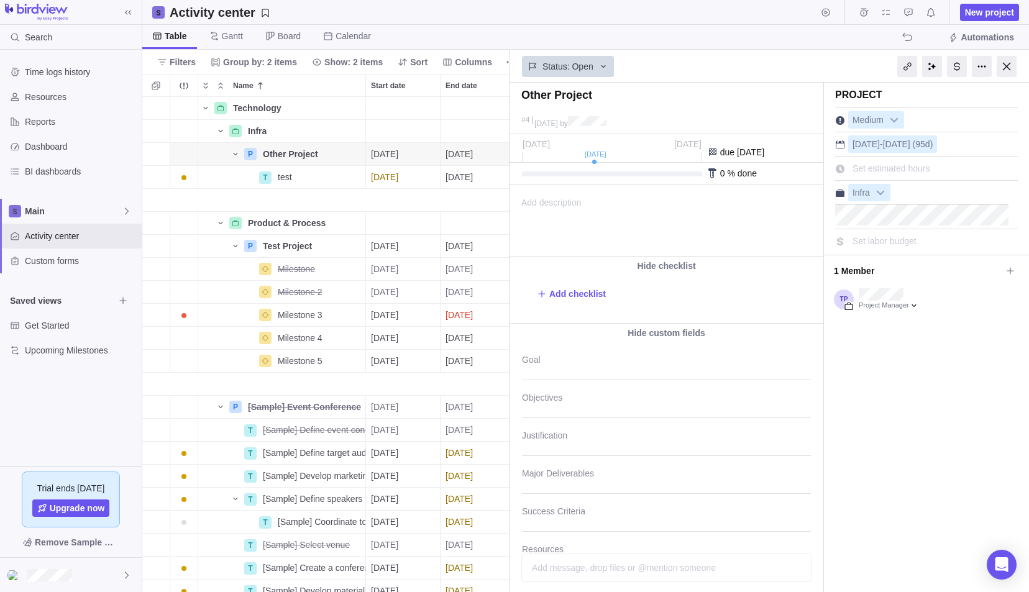
click at [901, 439] on div "Project Medium [DATE] - [DATE] (95d) Set estimated hours Infra Set labor budget" at bounding box center [926, 399] width 205 height 632
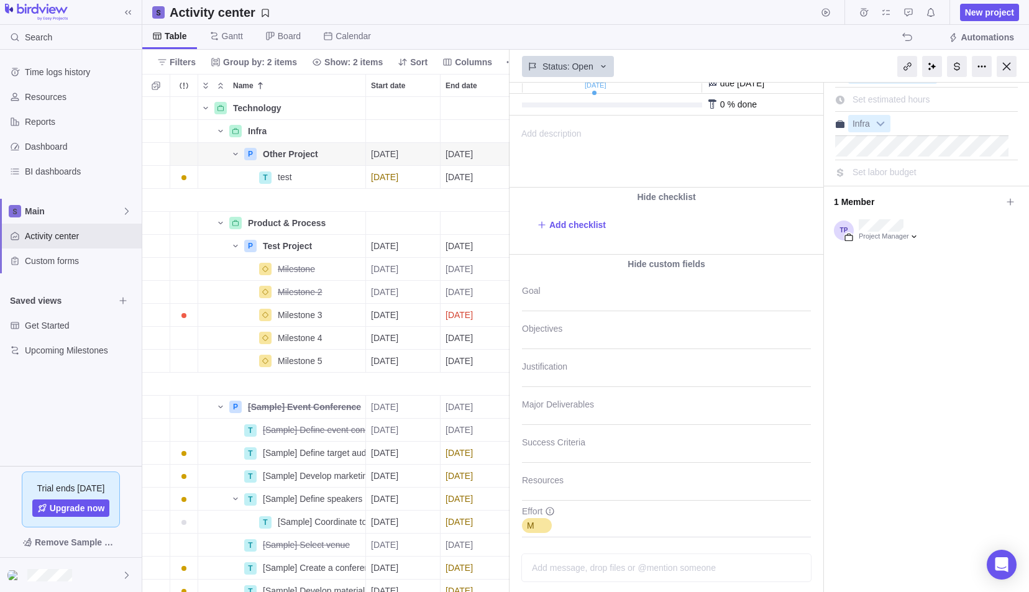
scroll to position [70, 0]
click at [334, 246] on span "Details" at bounding box center [326, 246] width 29 height 12
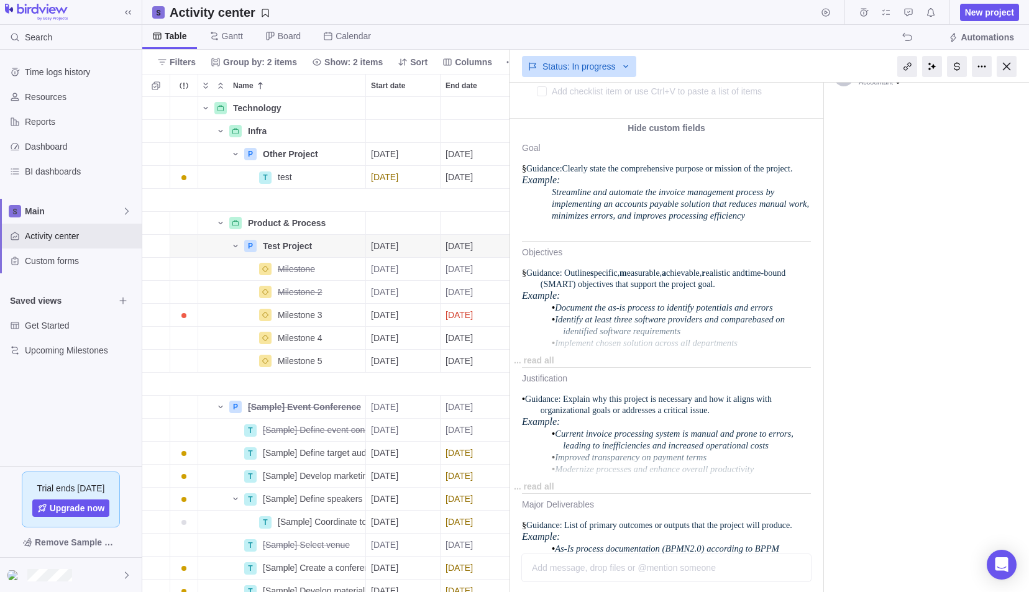
scroll to position [143, 0]
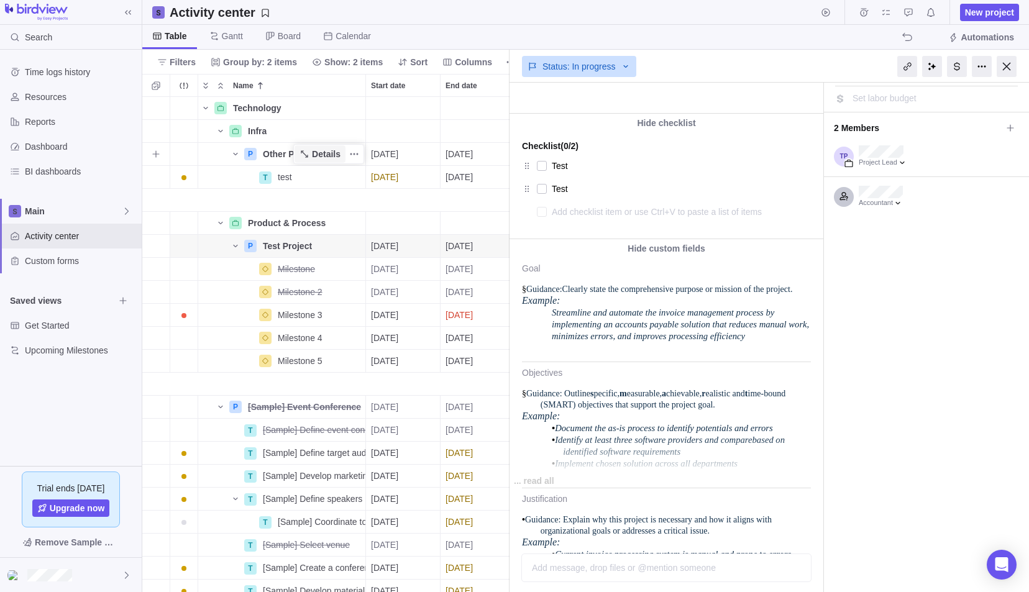
click at [323, 153] on span "Details" at bounding box center [326, 154] width 29 height 12
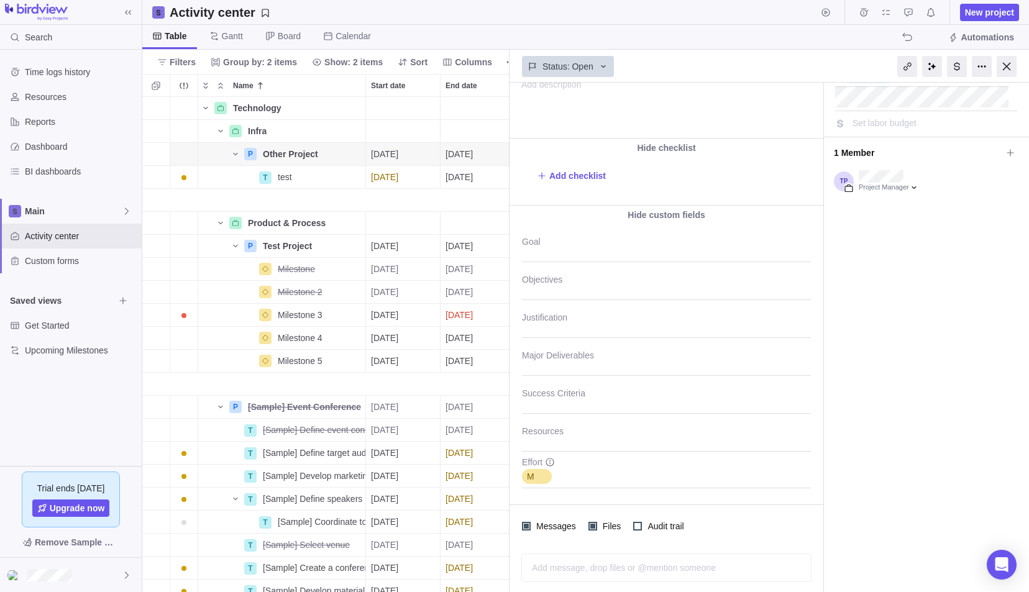
click at [167, 191] on div "grid" at bounding box center [156, 200] width 28 height 23
click at [1007, 67] on div at bounding box center [1007, 66] width 20 height 21
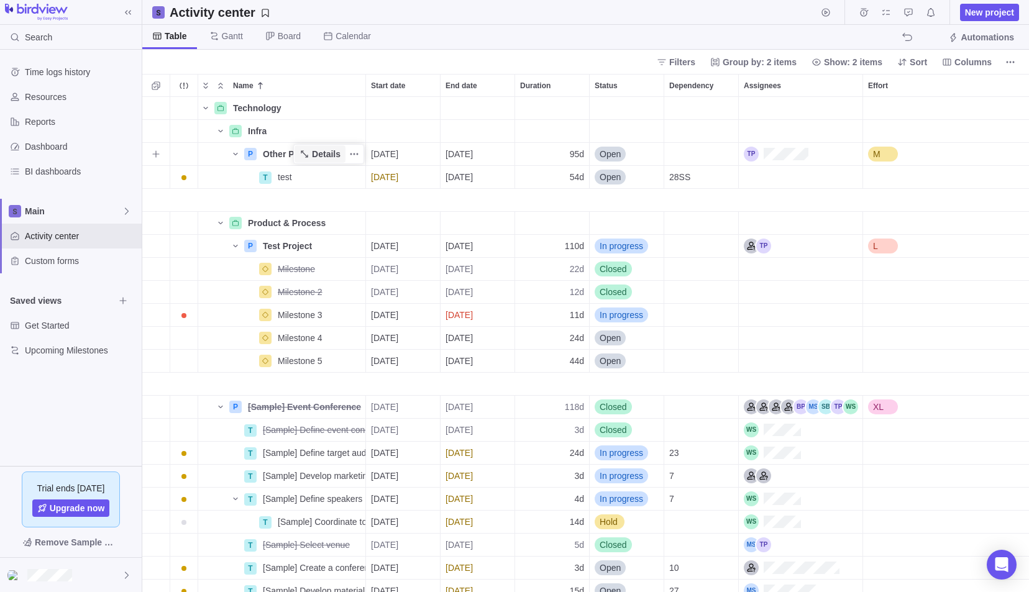
click at [321, 154] on span "Details" at bounding box center [326, 154] width 29 height 12
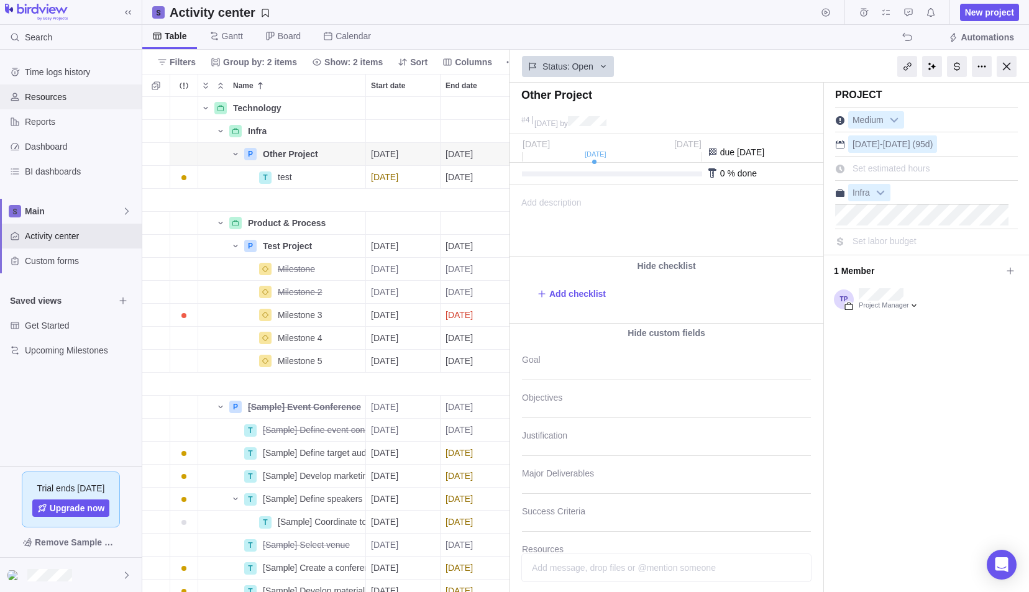
click at [55, 88] on div "Resources" at bounding box center [71, 97] width 142 height 25
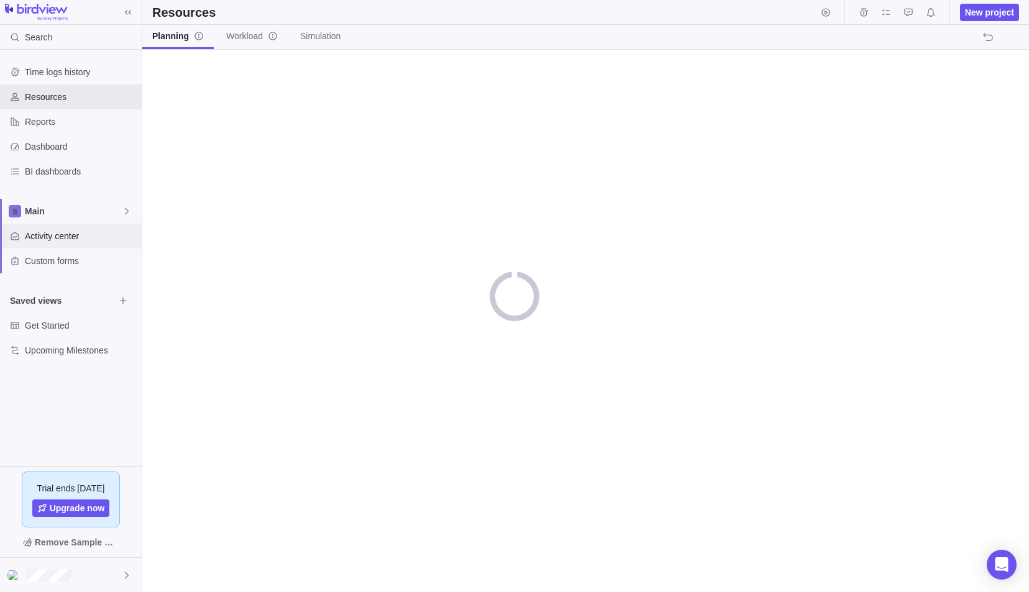
click at [57, 239] on span "Activity center" at bounding box center [81, 236] width 112 height 12
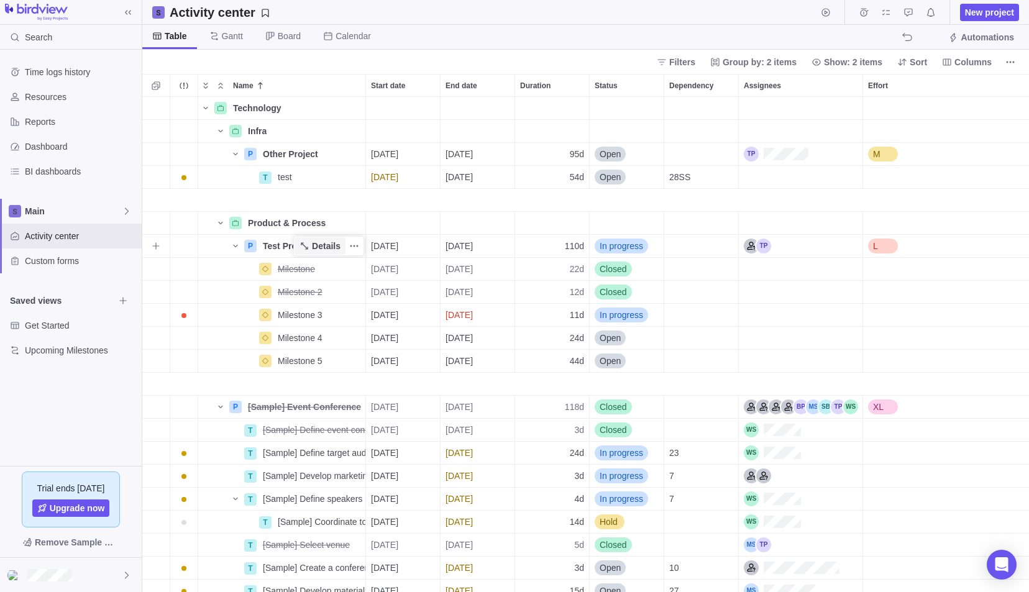
click at [313, 244] on span "Details" at bounding box center [320, 245] width 51 height 17
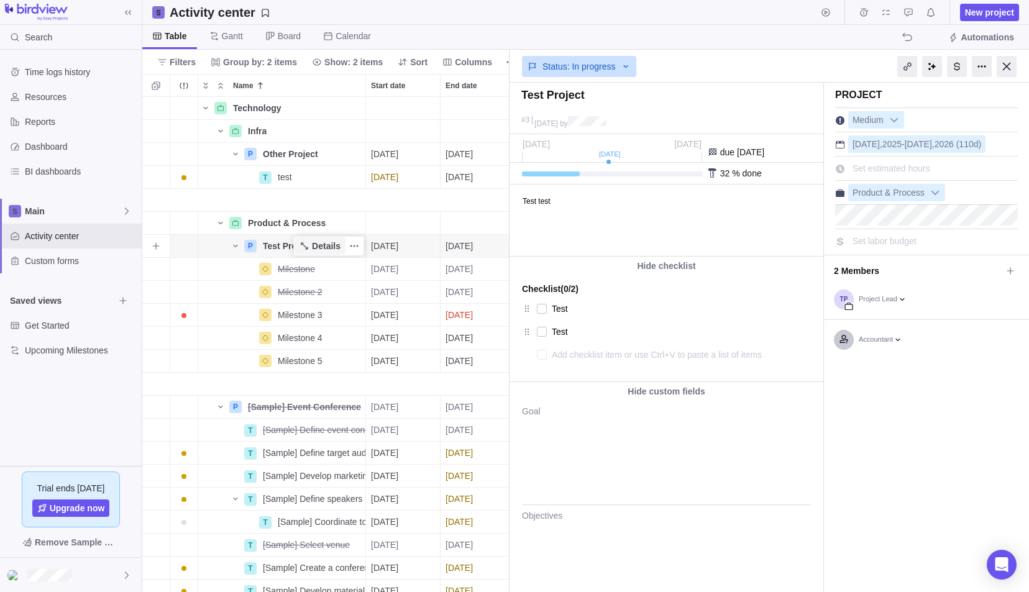
type textarea "x"
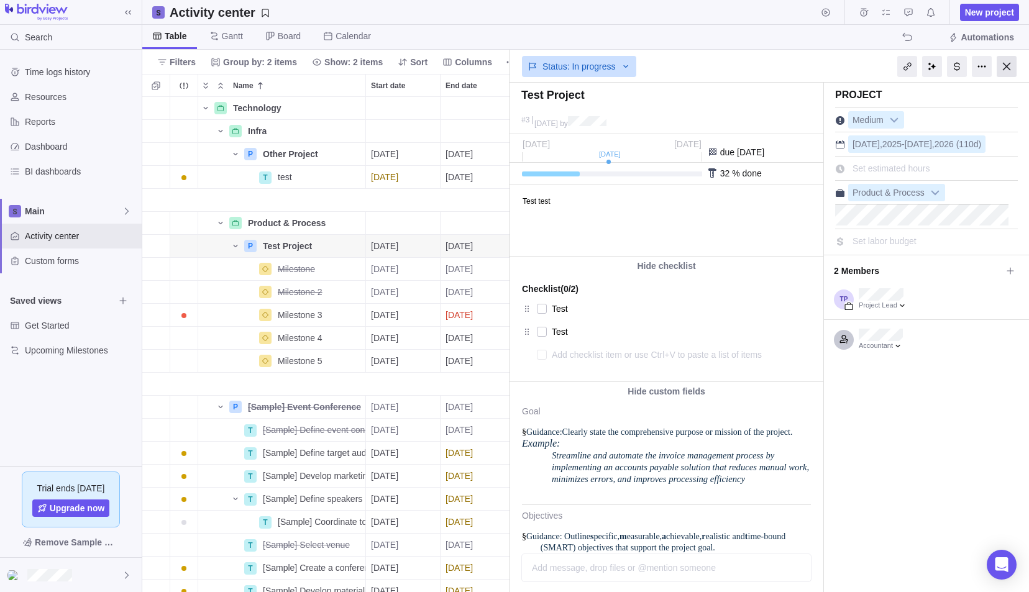
click at [1005, 70] on div at bounding box center [1007, 66] width 20 height 21
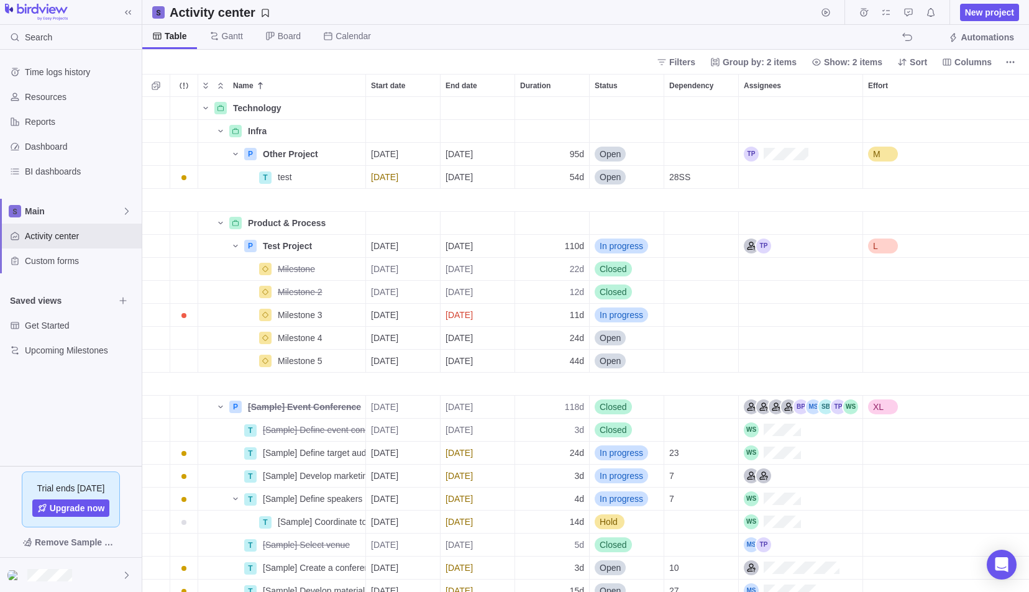
scroll to position [486, 878]
click at [46, 90] on div "Resources" at bounding box center [71, 97] width 142 height 25
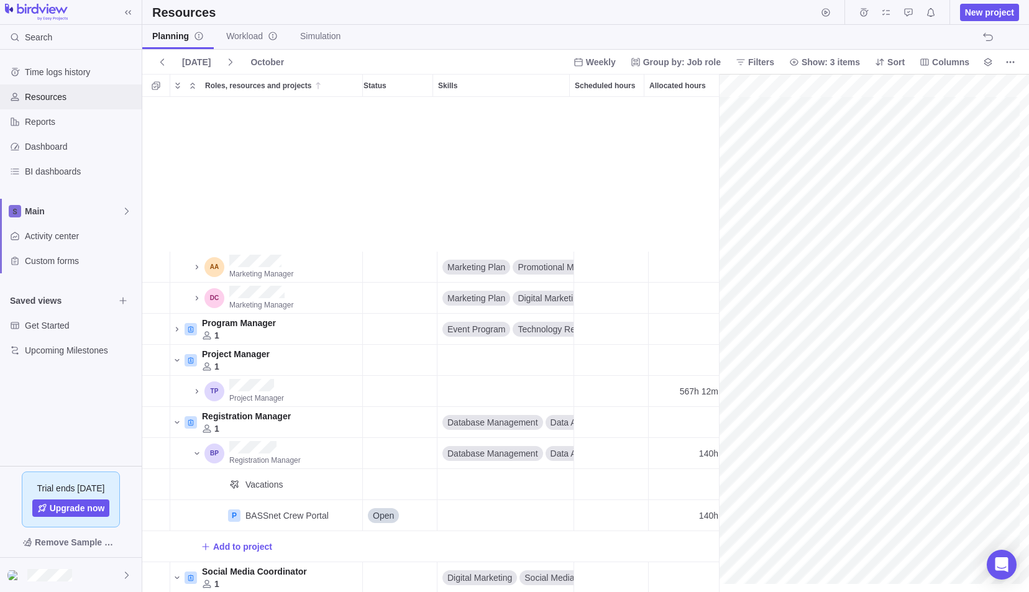
scroll to position [353, 4]
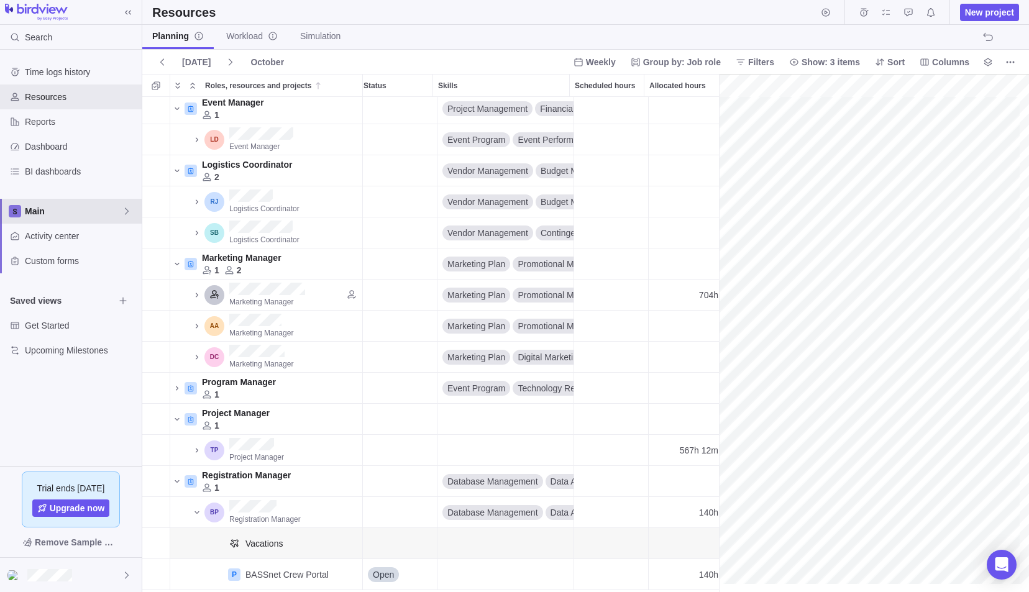
click at [59, 221] on div "Main" at bounding box center [71, 211] width 142 height 25
click at [52, 257] on span "GSD" at bounding box center [71, 262] width 76 height 12
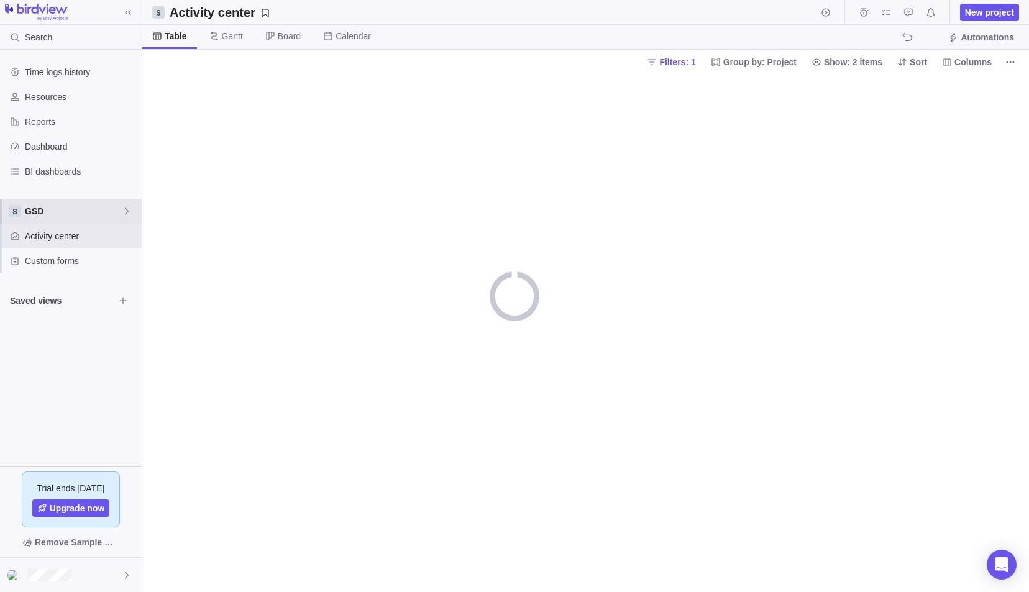
click at [55, 208] on span "GSD" at bounding box center [73, 211] width 97 height 12
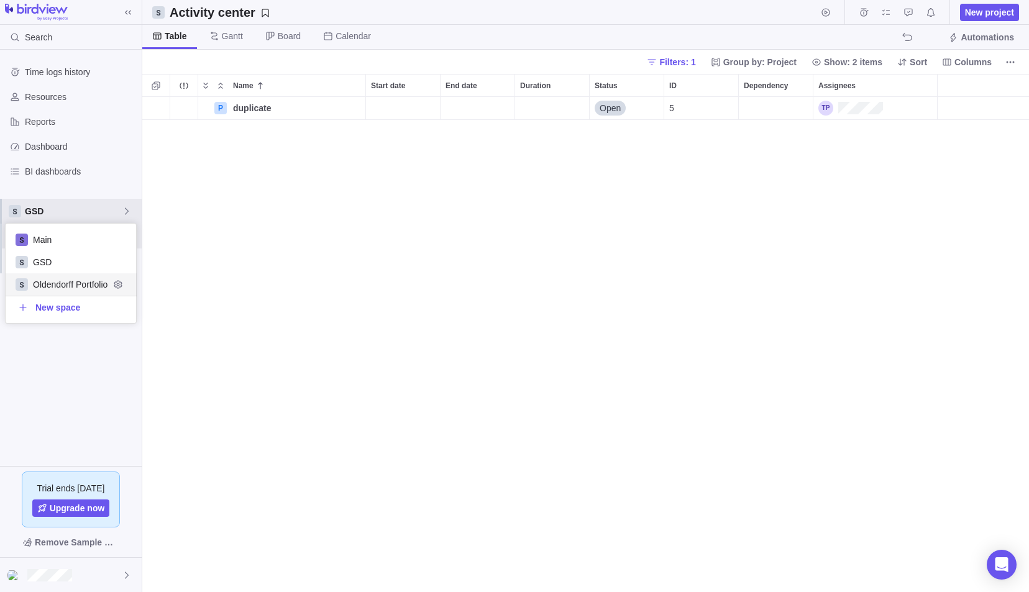
click at [54, 277] on div "Oldendorff Portfolio" at bounding box center [71, 285] width 131 height 22
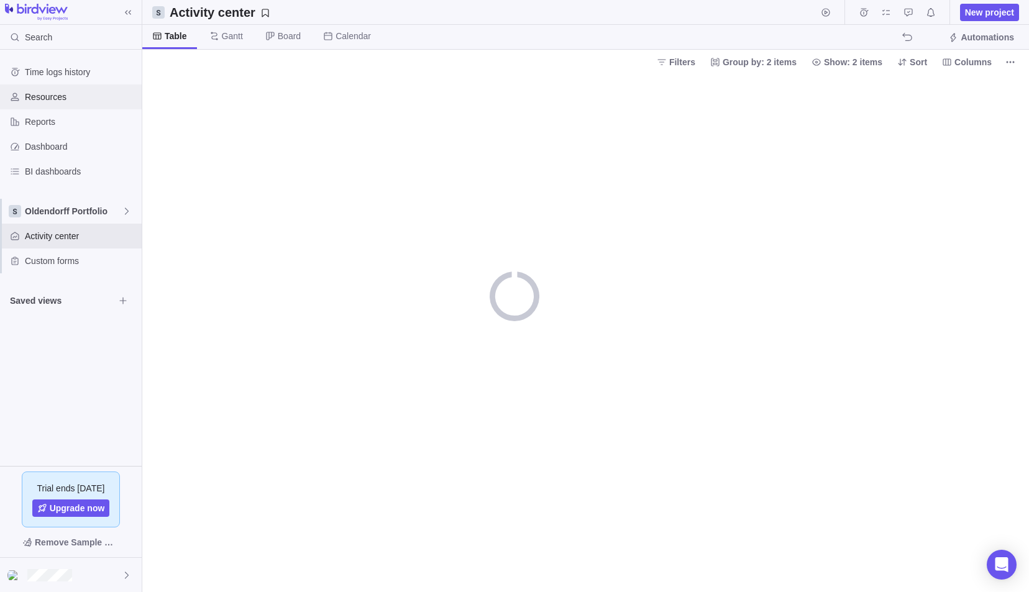
click at [44, 98] on span "Resources" at bounding box center [81, 97] width 112 height 12
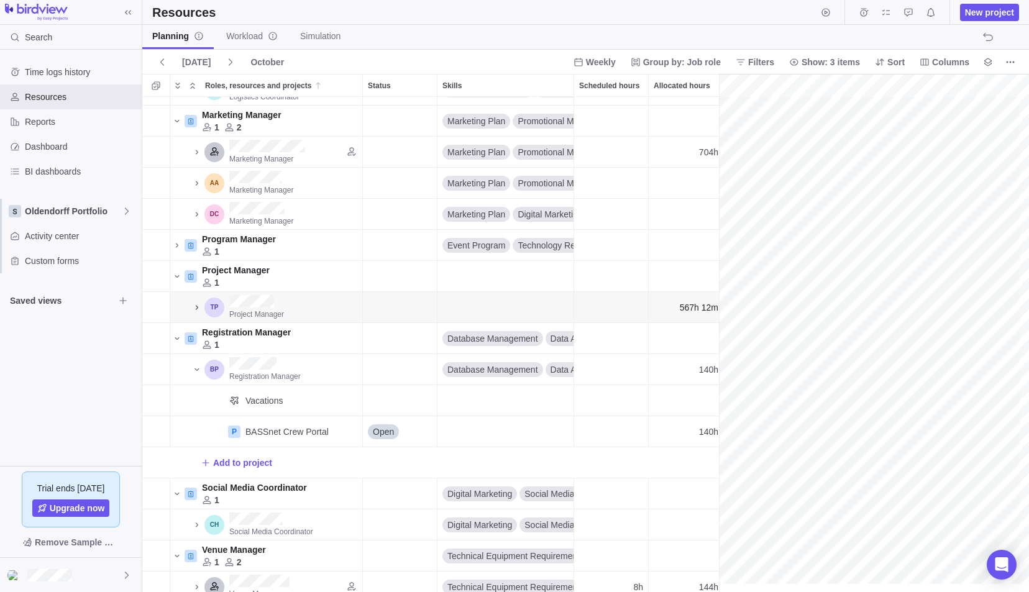
click at [196, 311] on icon "Roles, resources and projects" at bounding box center [197, 308] width 10 height 10
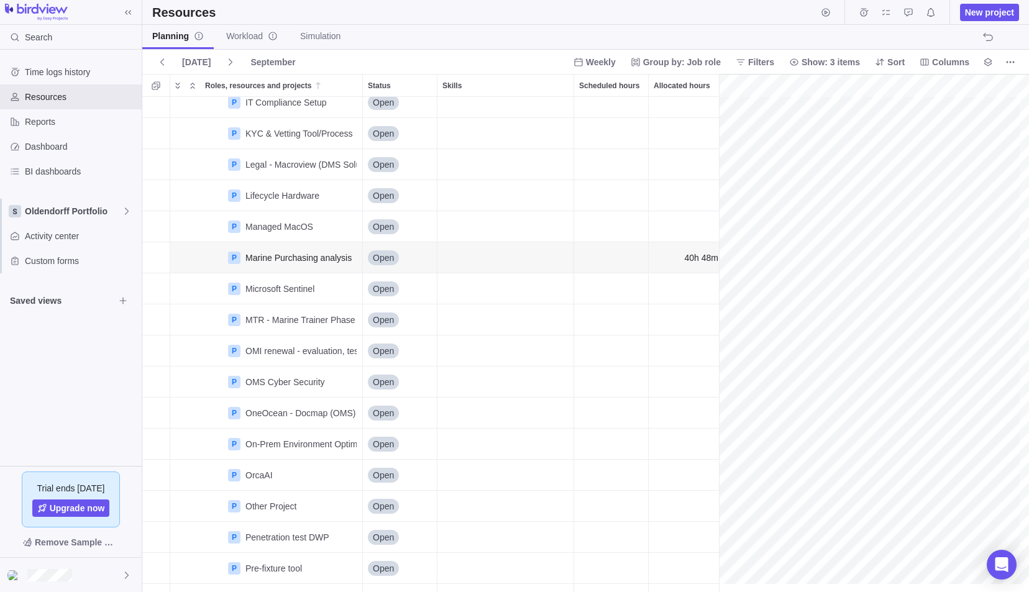
click at [896, 246] on div "gantt" at bounding box center [874, 333] width 310 height 519
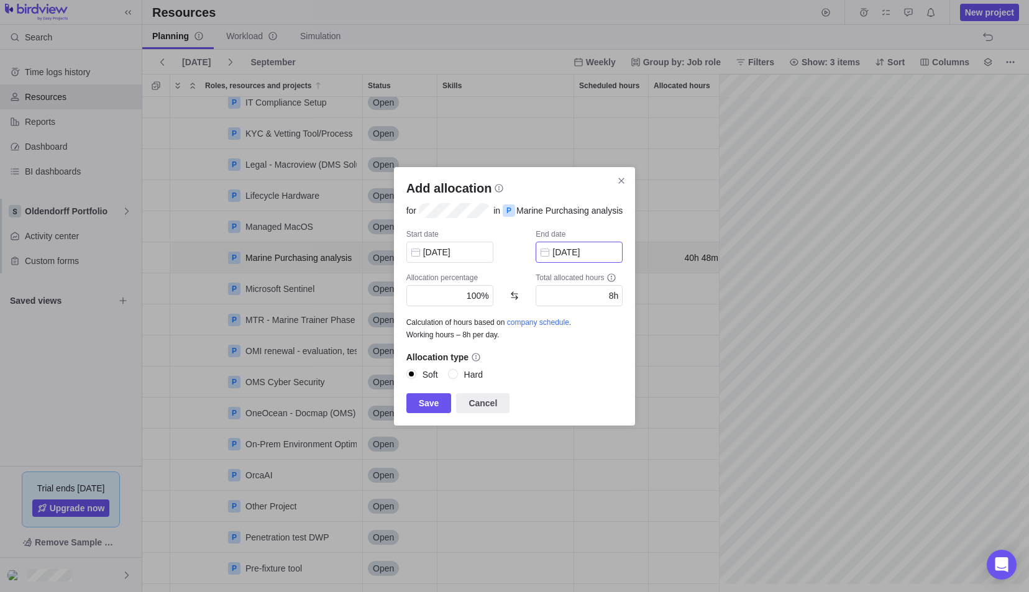
click at [591, 257] on input "[DATE]" at bounding box center [579, 252] width 87 height 21
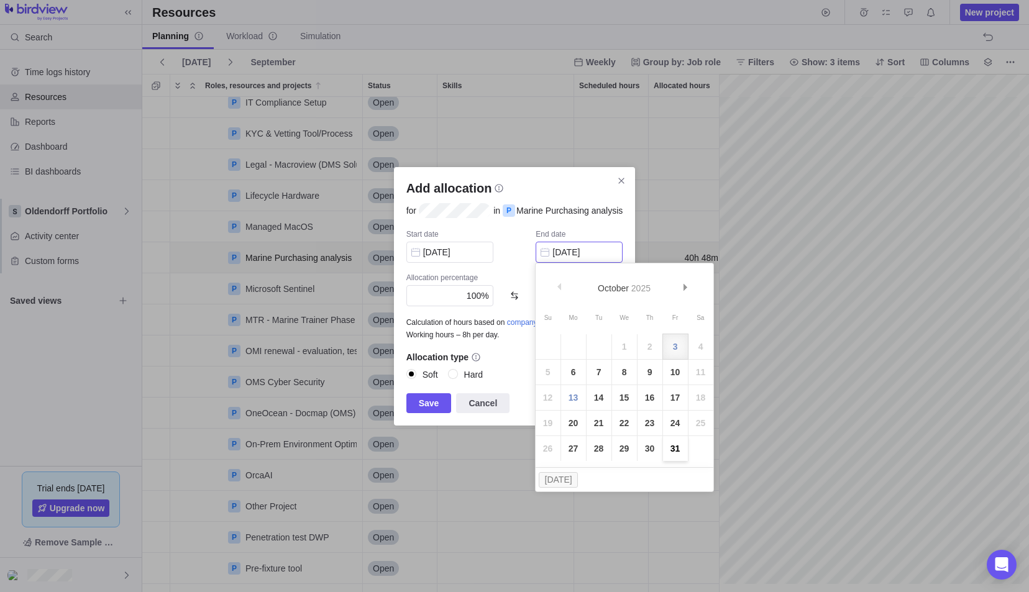
click at [674, 454] on link "31" at bounding box center [675, 448] width 25 height 25
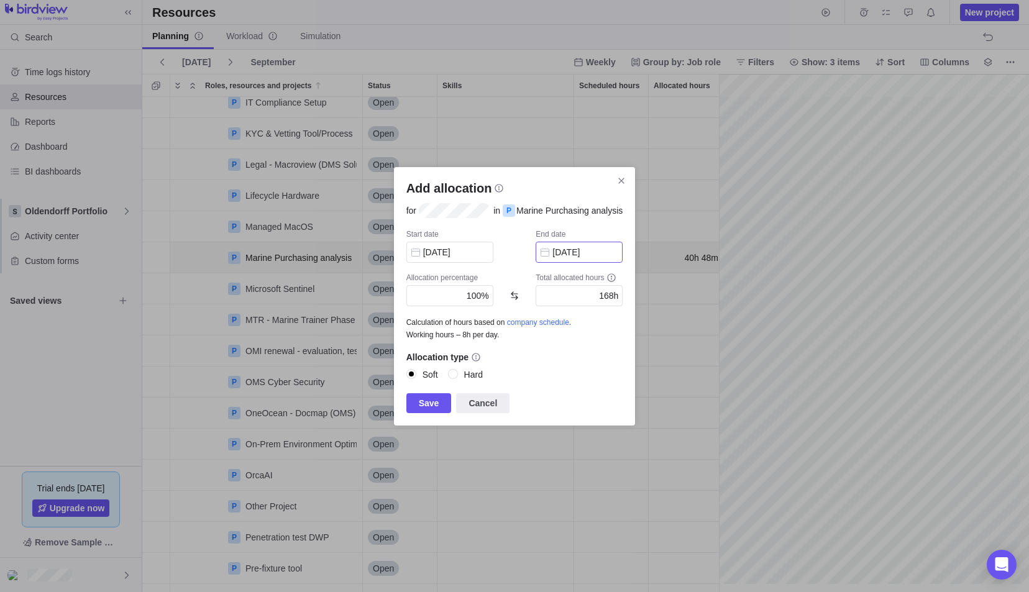
type input "[DATE]"
type input "168h"
click at [455, 373] on input "Hard" at bounding box center [453, 374] width 11 height 11
radio input "true"
click at [420, 402] on span "Save" at bounding box center [429, 403] width 21 height 15
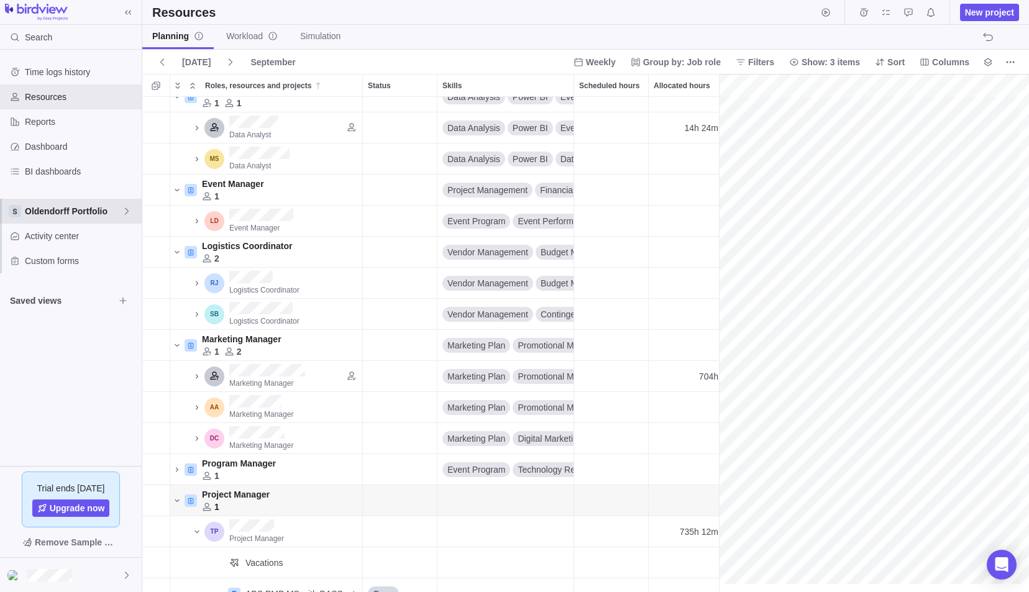
click at [80, 216] on span "Oldendorff Portfolio" at bounding box center [73, 211] width 97 height 12
click at [56, 247] on div "Main" at bounding box center [71, 240] width 131 height 22
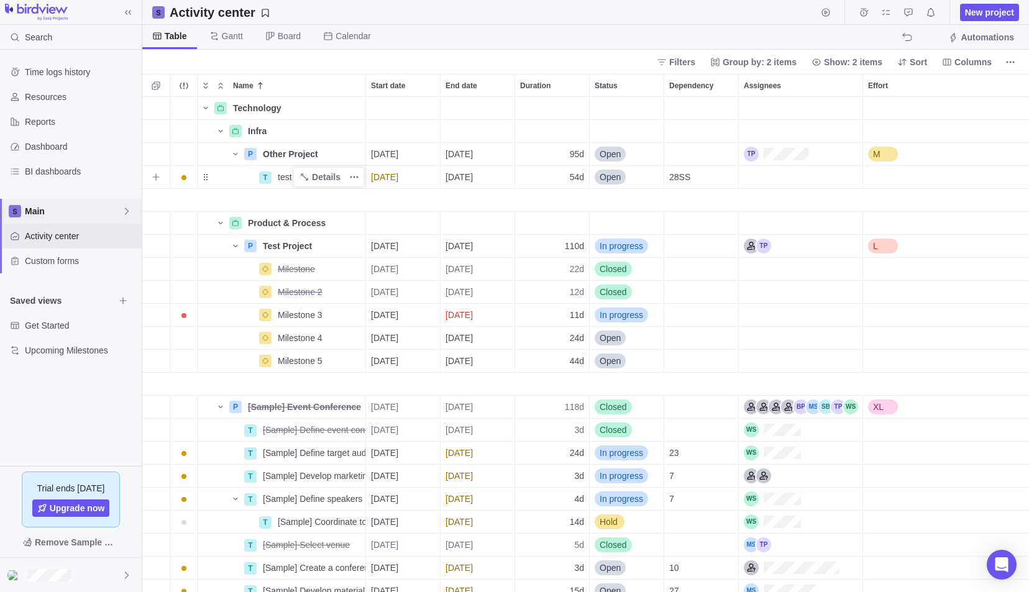
scroll to position [486, 878]
click at [236, 250] on icon "Name" at bounding box center [236, 246] width 10 height 10
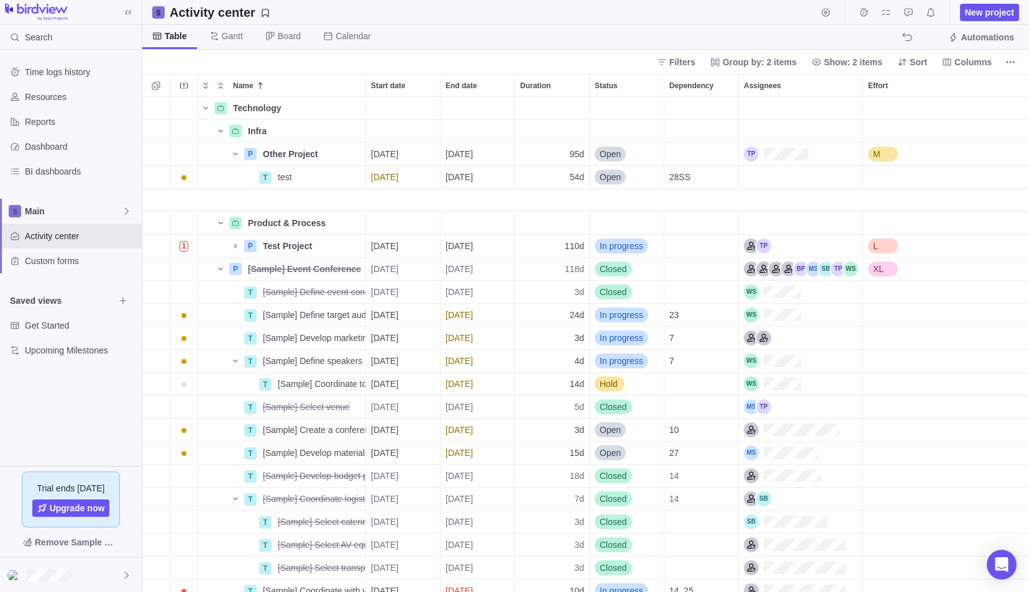
click at [395, 202] on div "Start date" at bounding box center [403, 200] width 75 height 23
click at [283, 40] on span "Board" at bounding box center [289, 36] width 23 height 12
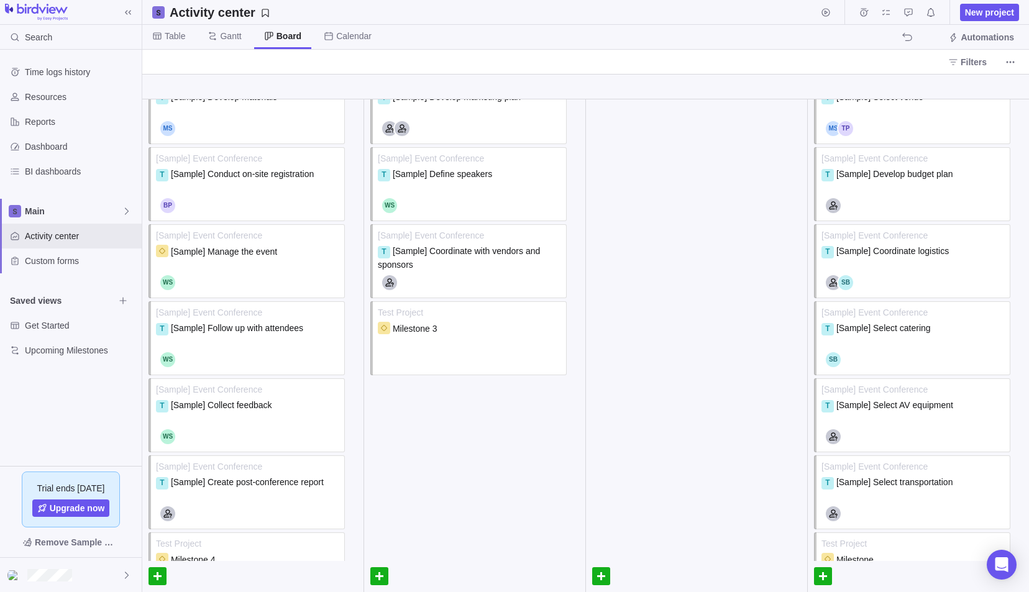
scroll to position [19, 0]
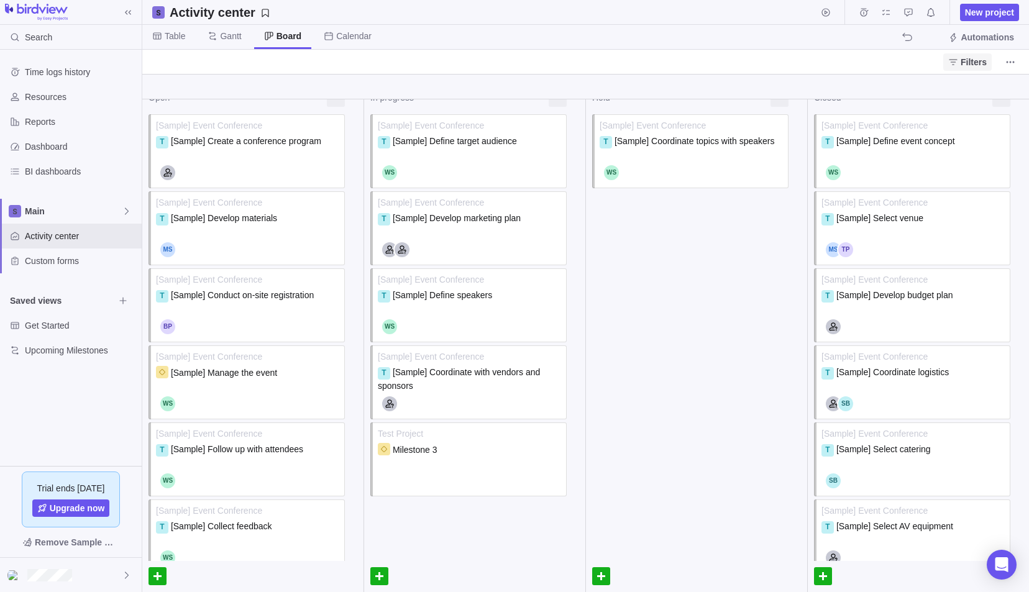
click at [974, 58] on span "Filters" at bounding box center [974, 62] width 26 height 12
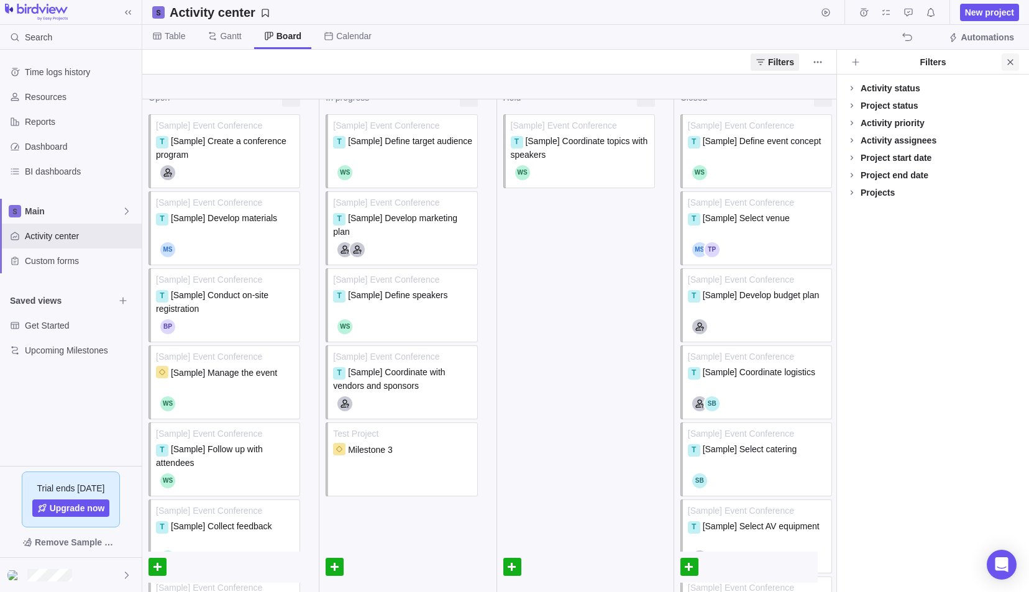
click at [1013, 64] on icon "Close" at bounding box center [1011, 62] width 6 height 6
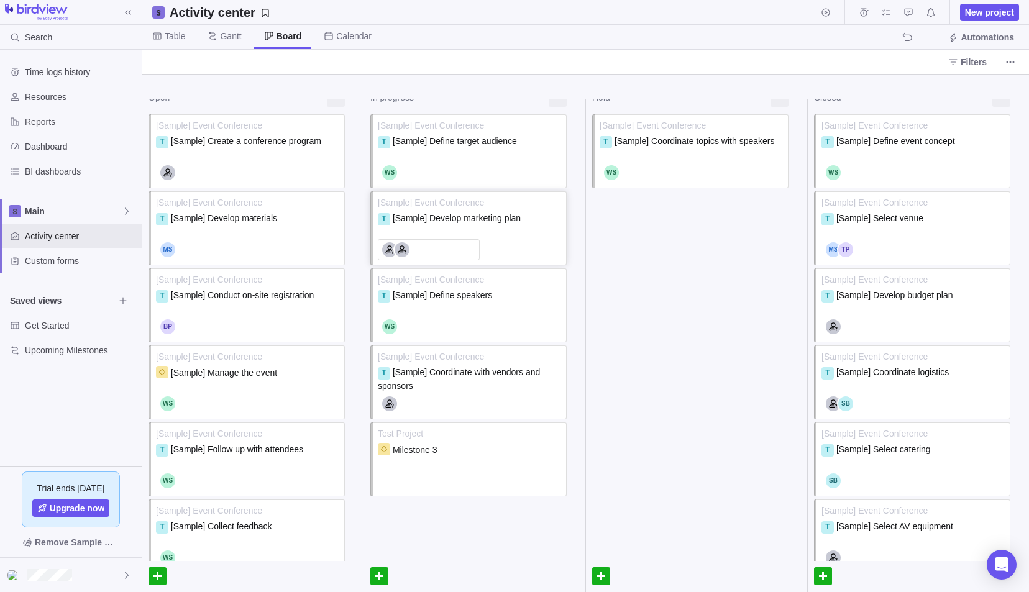
scroll to position [0, 0]
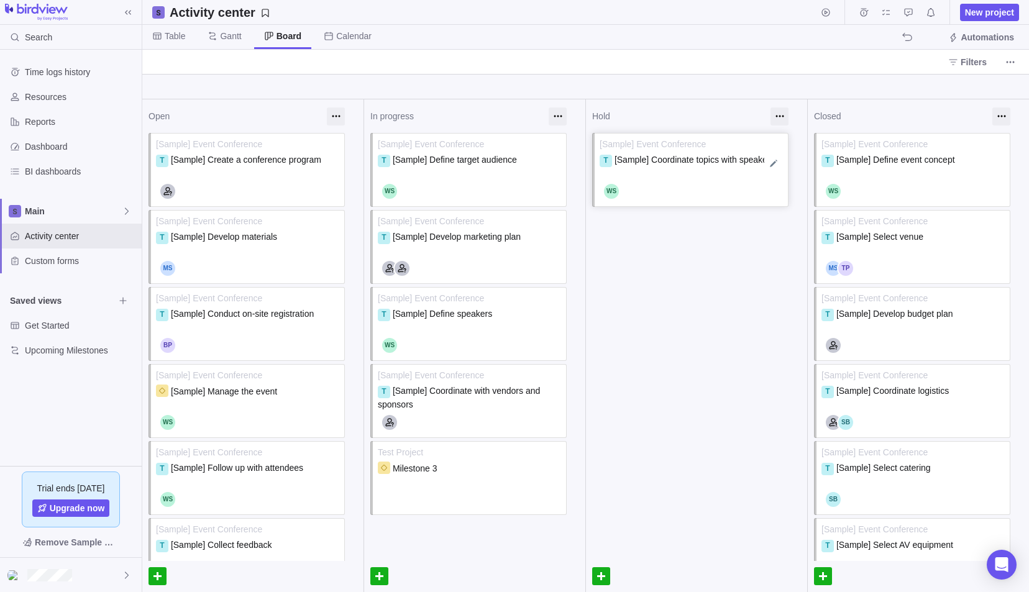
click at [657, 159] on span "[Sample] Coordinate topics with speakers" at bounding box center [695, 160] width 160 height 10
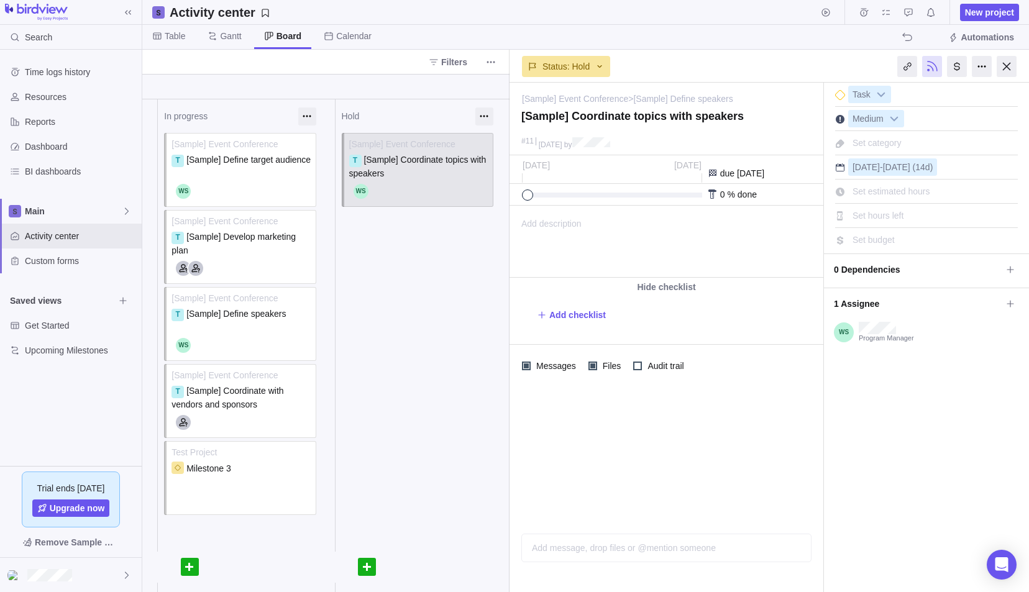
scroll to position [0, 173]
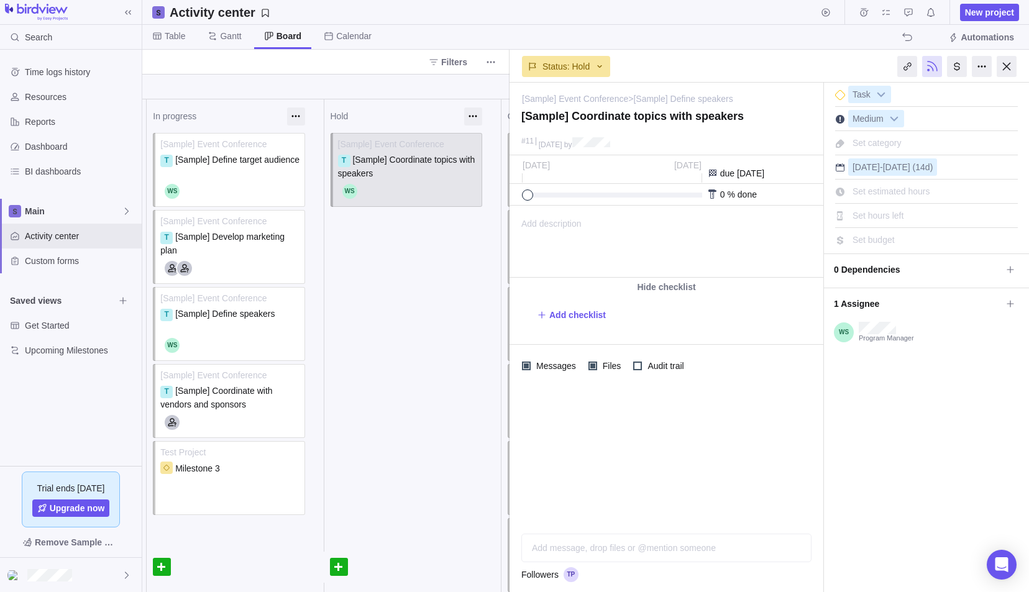
click at [916, 275] on span "0 Dependencies" at bounding box center [918, 269] width 168 height 21
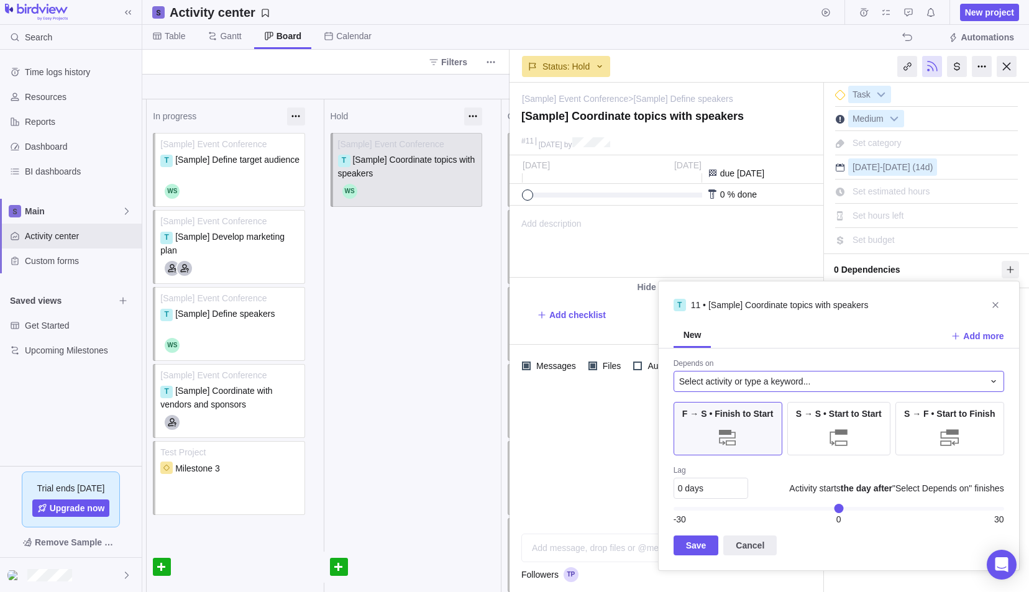
click at [776, 385] on span "Select activity or type a keyword..." at bounding box center [745, 381] width 132 height 12
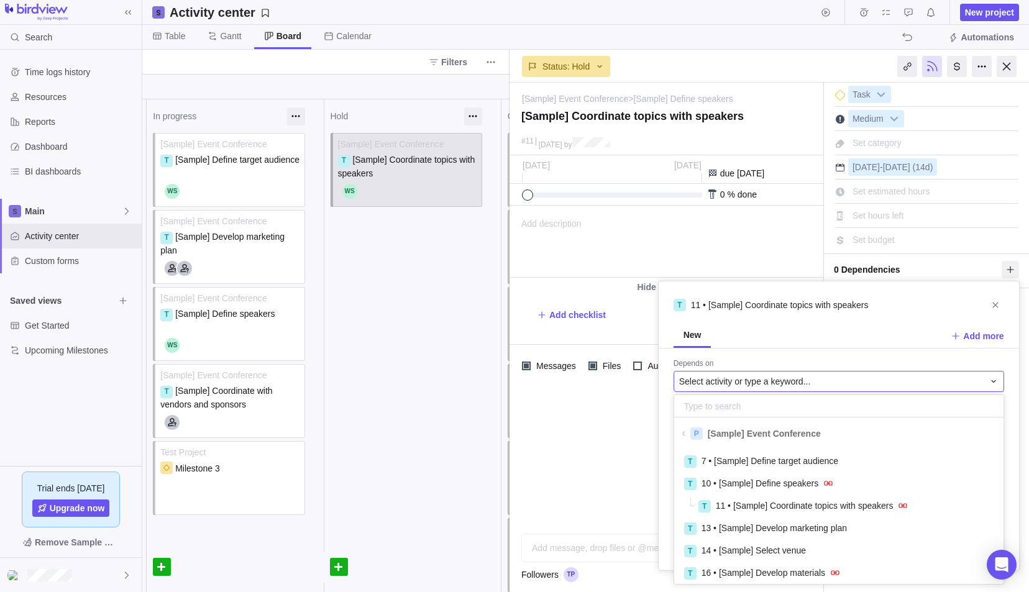
scroll to position [129, 320]
click at [742, 382] on span "Select activity or type a keyword..." at bounding box center [745, 381] width 132 height 12
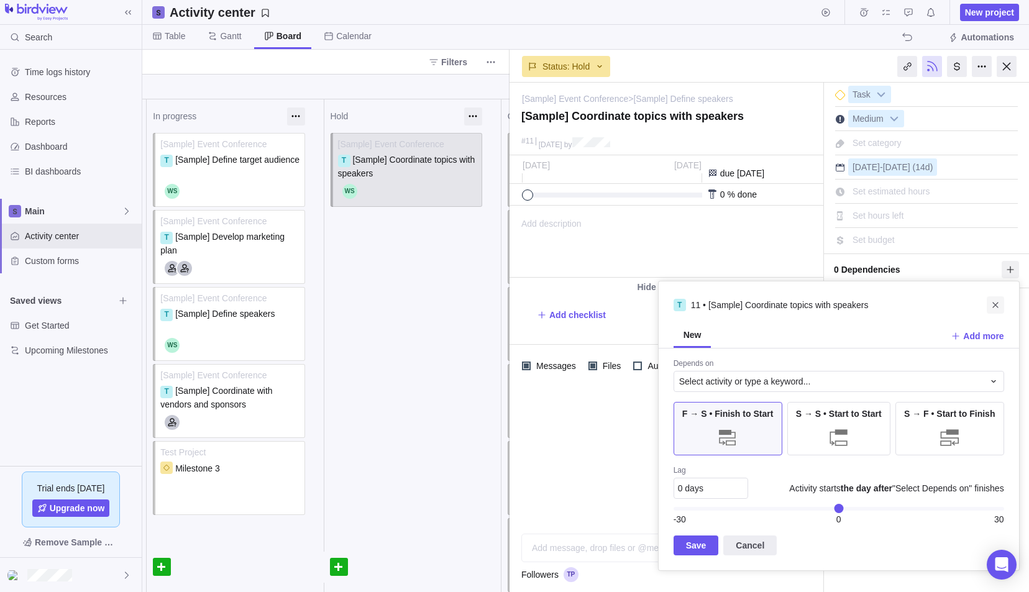
click at [993, 300] on icon "Close" at bounding box center [996, 305] width 10 height 10
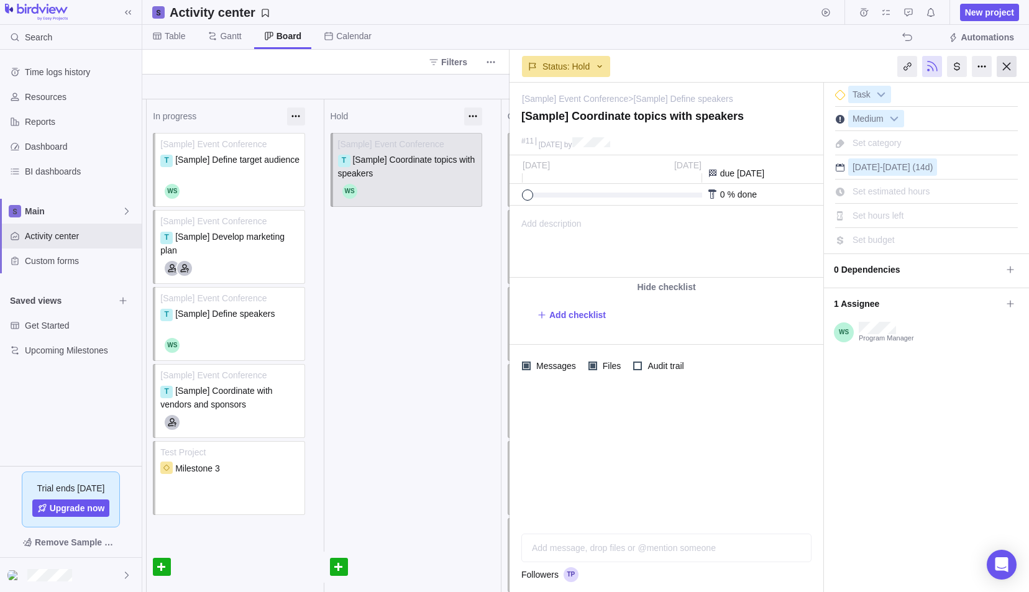
click at [1009, 57] on div at bounding box center [1007, 66] width 20 height 21
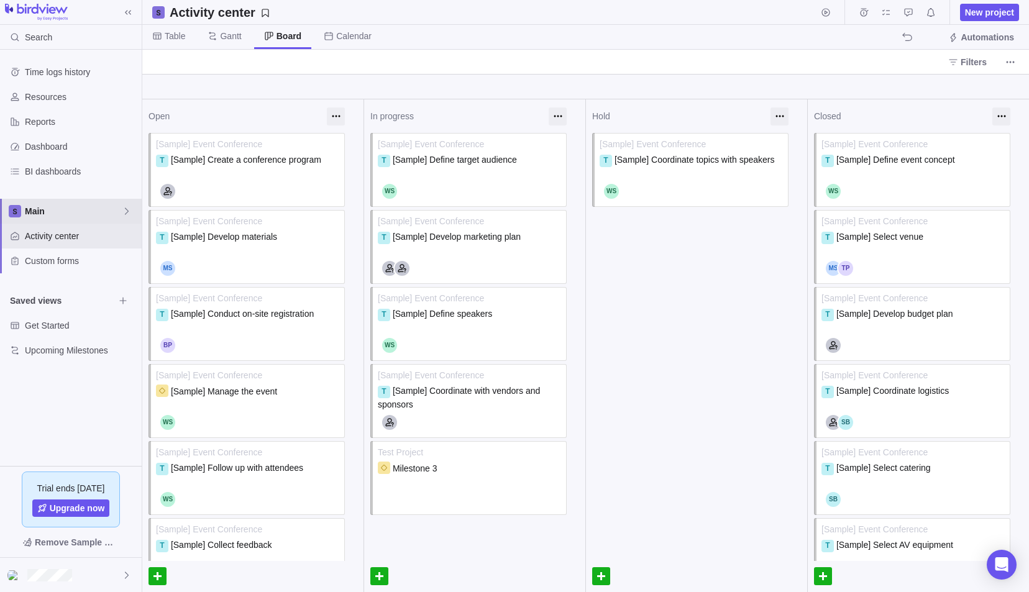
click at [80, 209] on span "Main" at bounding box center [73, 211] width 97 height 12
click at [52, 280] on span "Oldendorff Portfolio" at bounding box center [71, 284] width 76 height 12
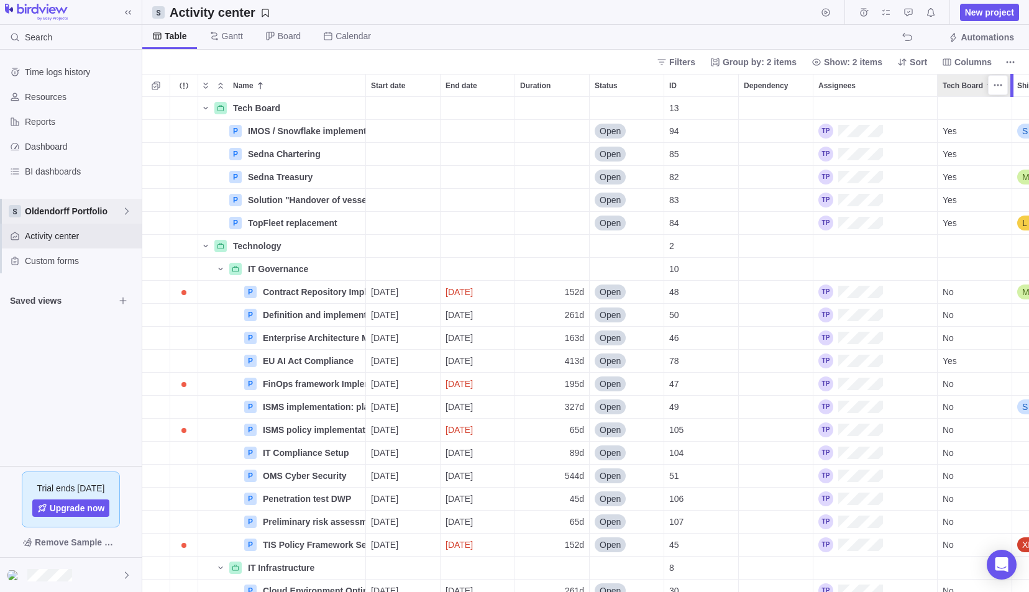
scroll to position [486, 878]
click at [1014, 65] on icon "More actions" at bounding box center [1011, 62] width 10 height 10
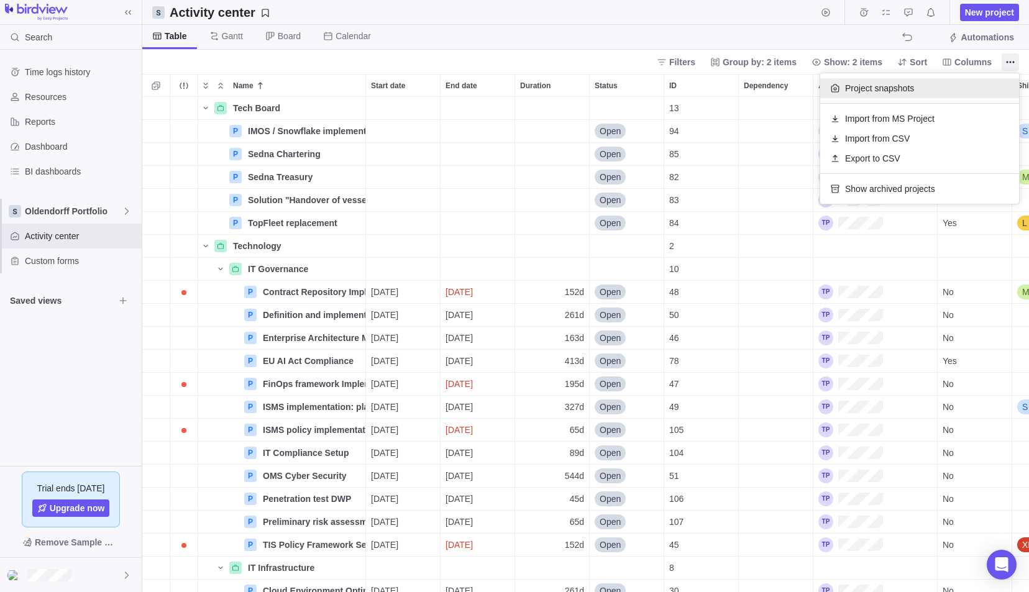
click at [869, 90] on span "Project snapshots" at bounding box center [879, 88] width 69 height 12
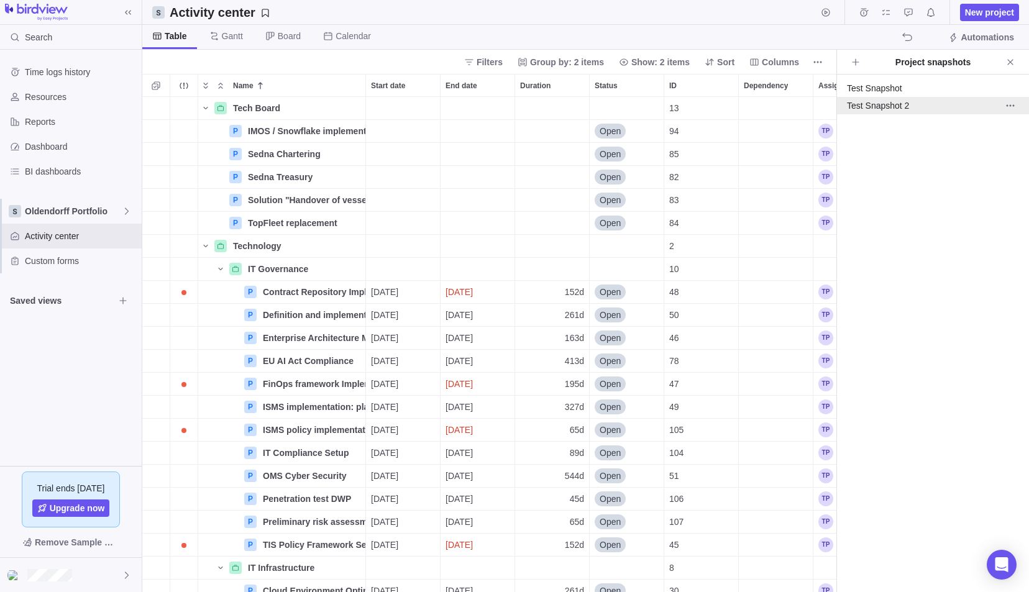
click at [885, 107] on div "Test Snapshot 2" at bounding box center [919, 105] width 144 height 12
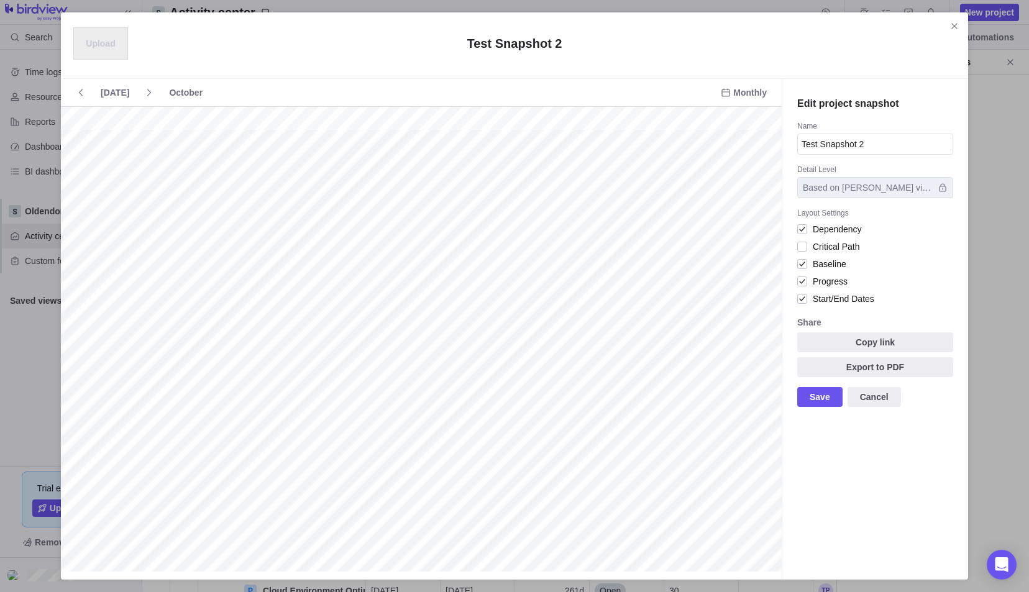
scroll to position [0, 0]
click at [855, 336] on span "Copy link" at bounding box center [876, 343] width 156 height 20
click at [958, 27] on icon "Close" at bounding box center [955, 26] width 10 height 10
